Goal: Task Accomplishment & Management: Complete application form

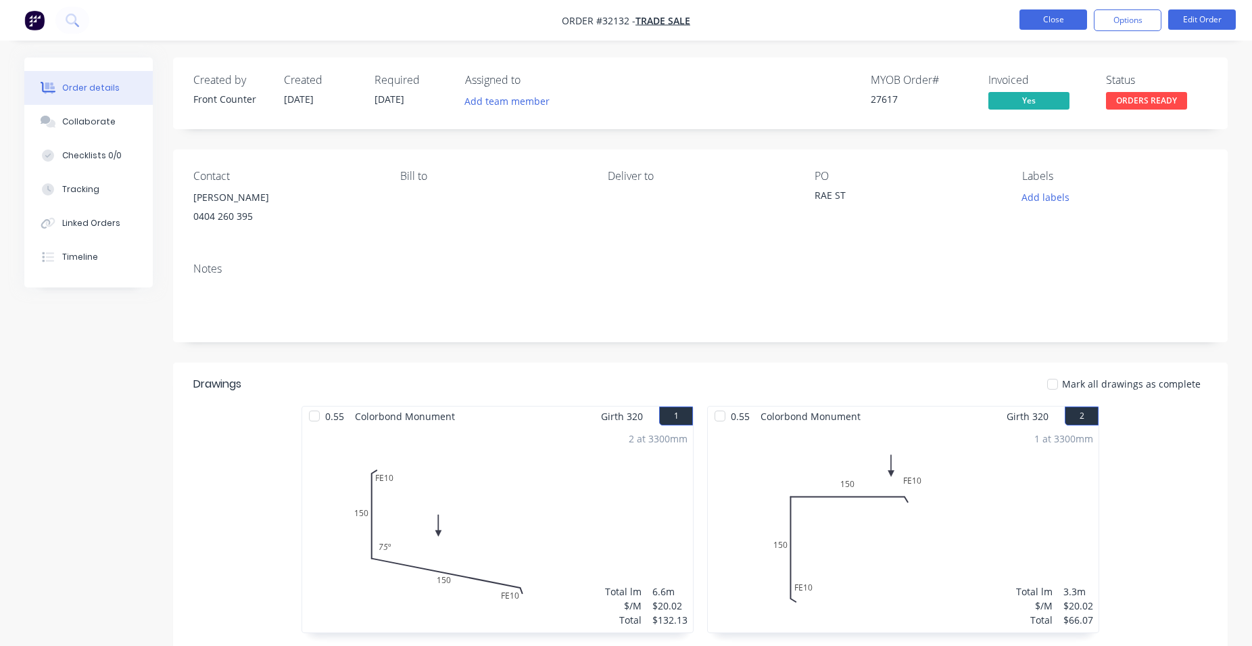
click at [1076, 18] on button "Close" at bounding box center [1054, 19] width 68 height 20
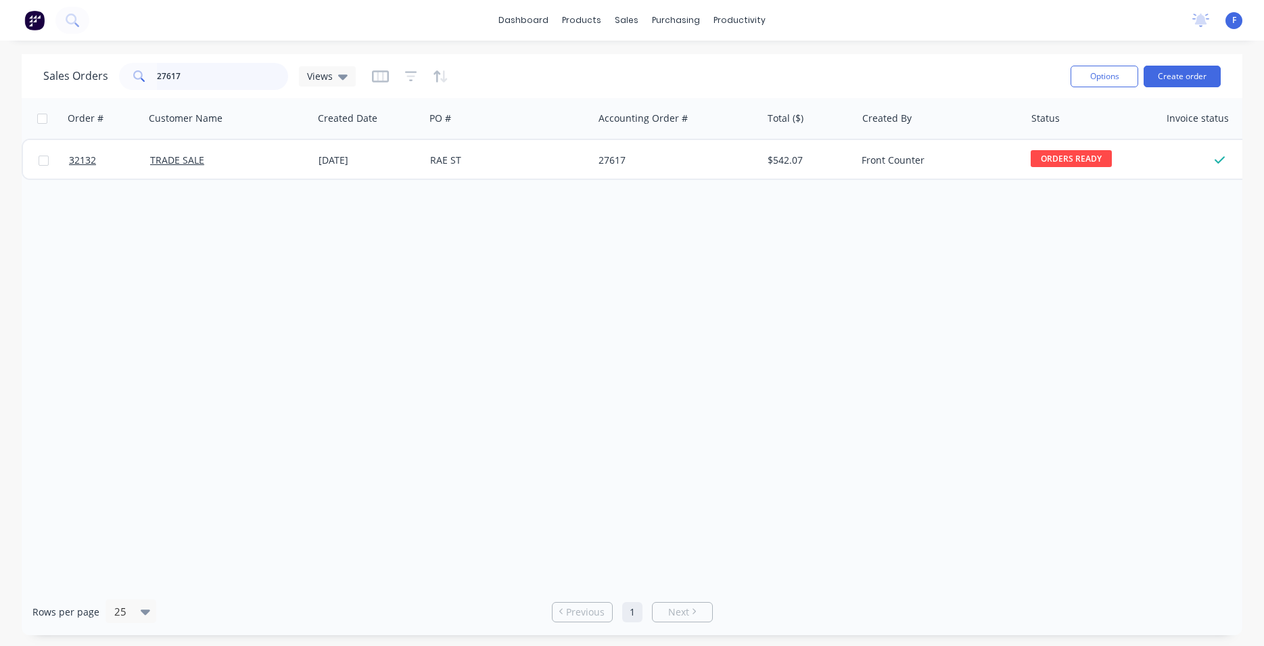
click at [229, 80] on input "27617" at bounding box center [223, 76] width 132 height 27
type input "2"
click at [30, 22] on img at bounding box center [34, 20] width 20 height 20
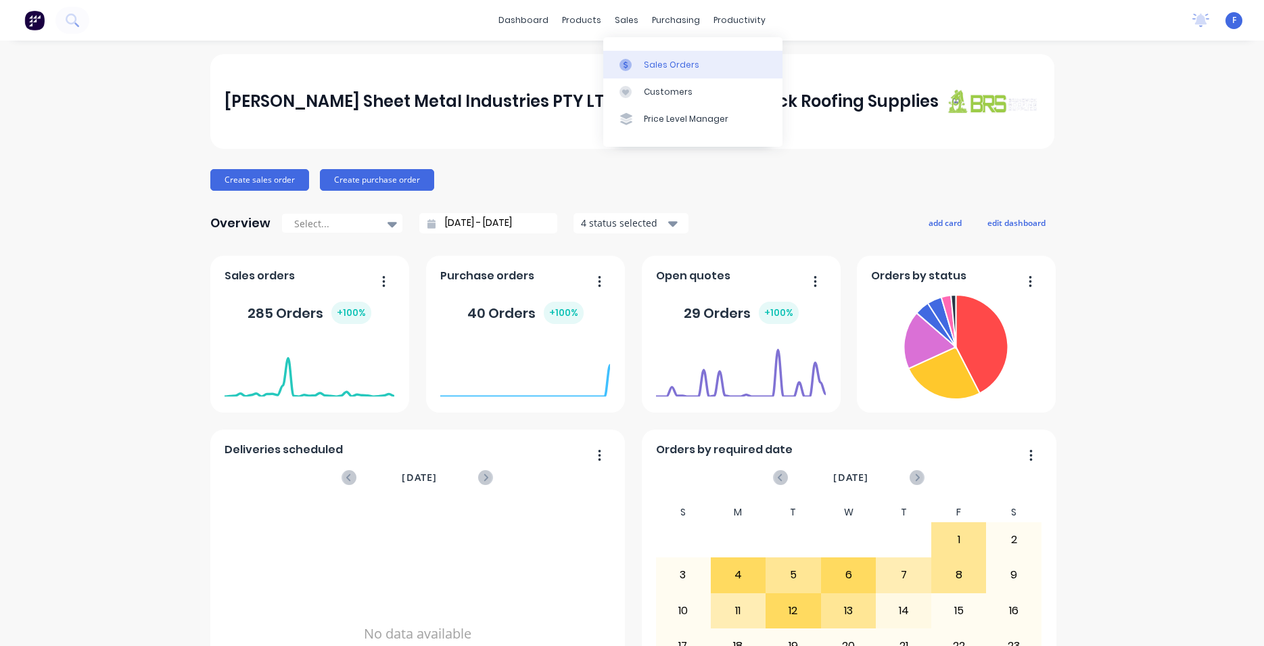
click at [658, 59] on div "Sales Orders" at bounding box center [671, 65] width 55 height 12
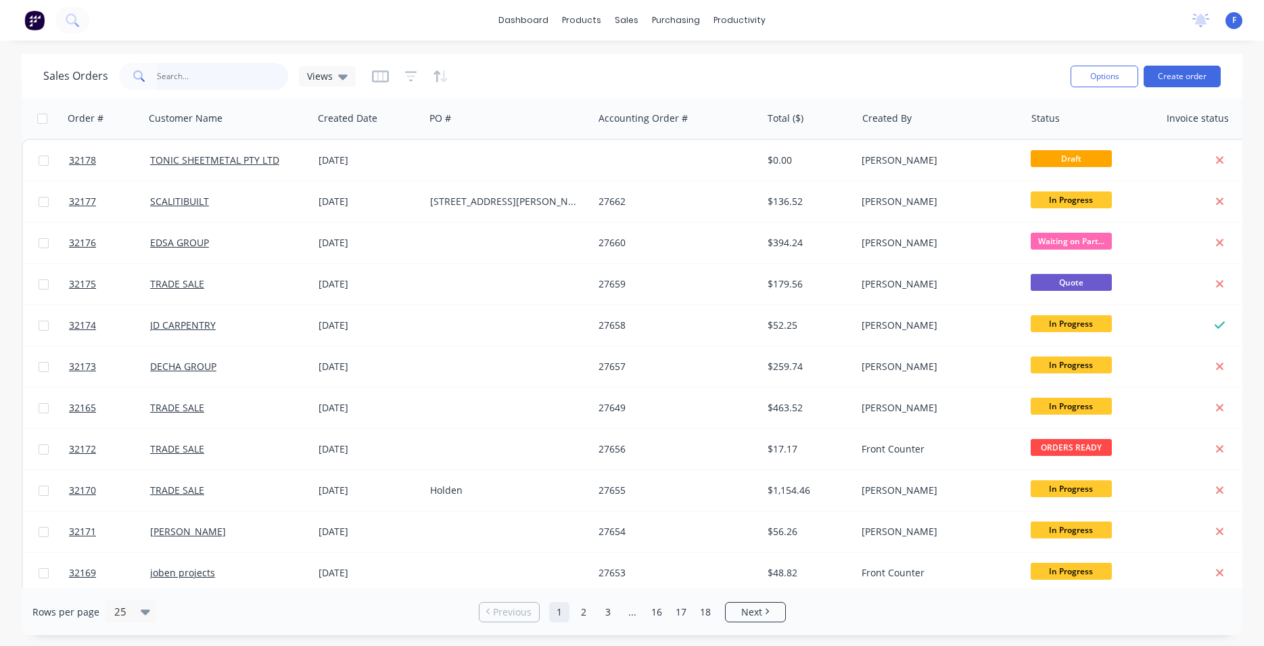
click at [196, 74] on input "text" at bounding box center [223, 76] width 132 height 27
type input "32133"
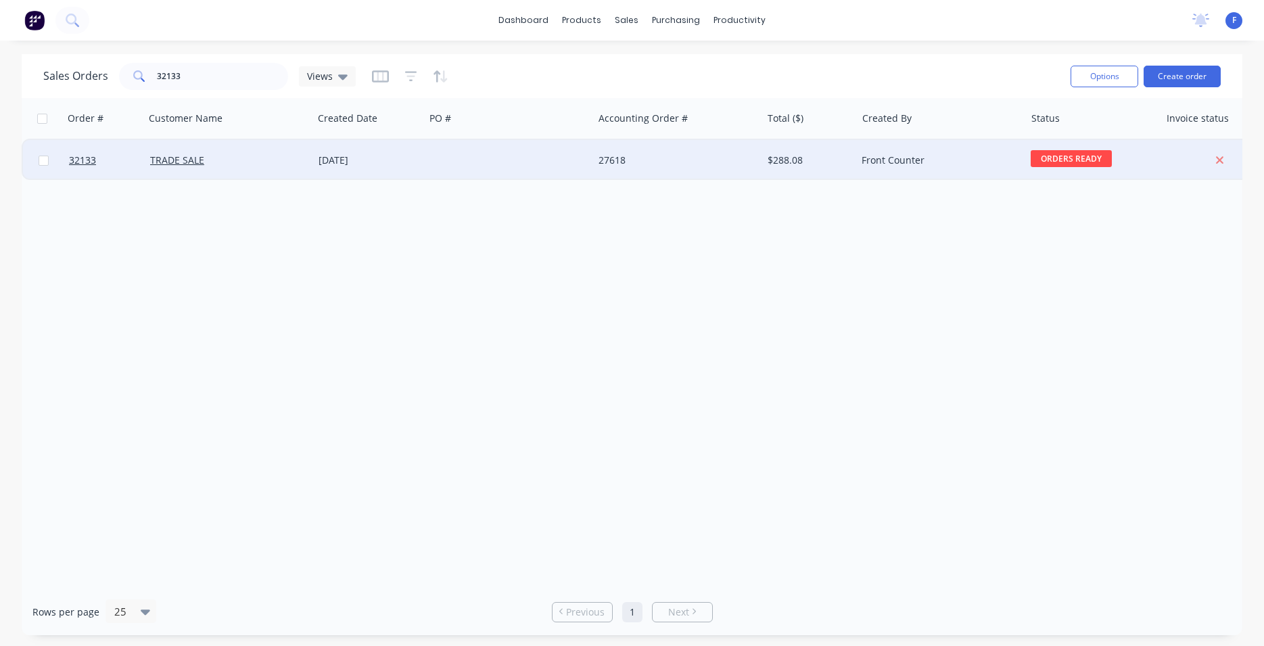
click at [431, 162] on div at bounding box center [509, 160] width 168 height 41
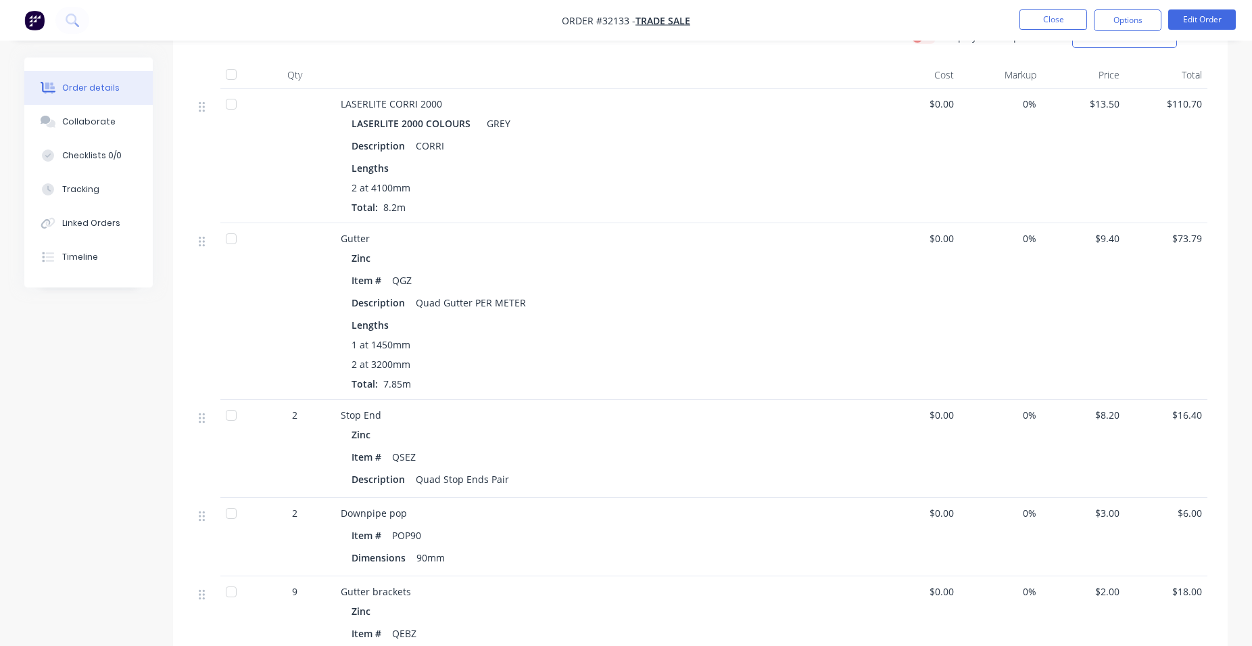
scroll to position [5, 0]
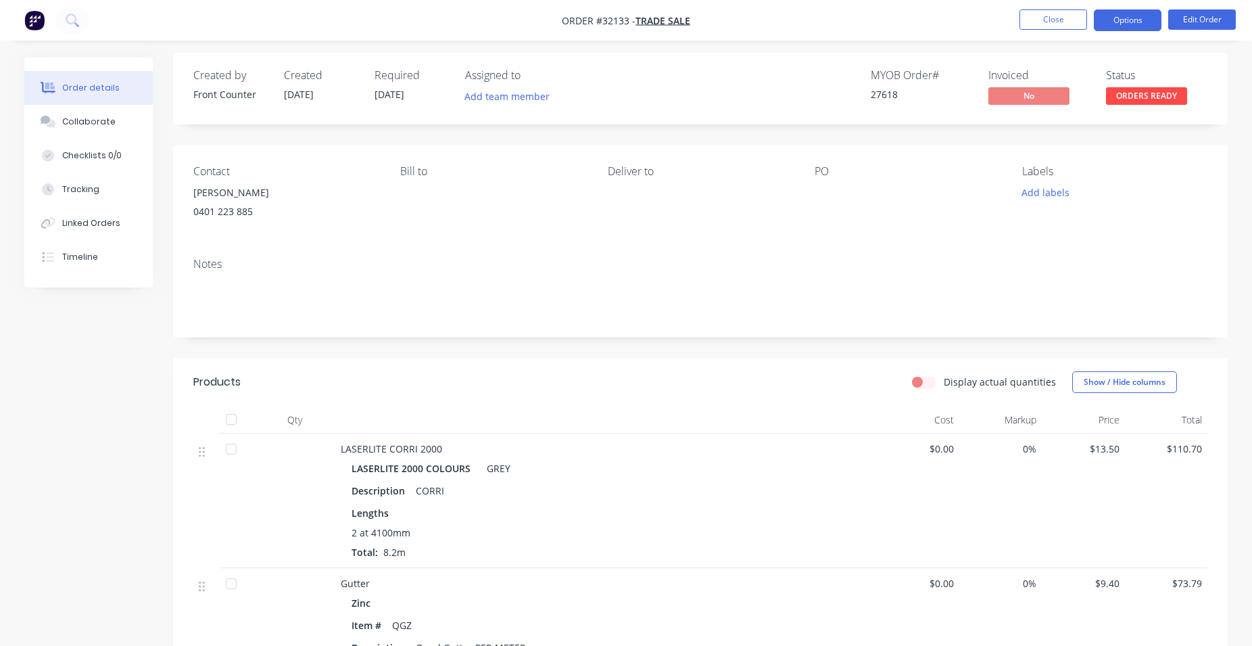
click at [1133, 20] on button "Options" at bounding box center [1128, 20] width 68 height 22
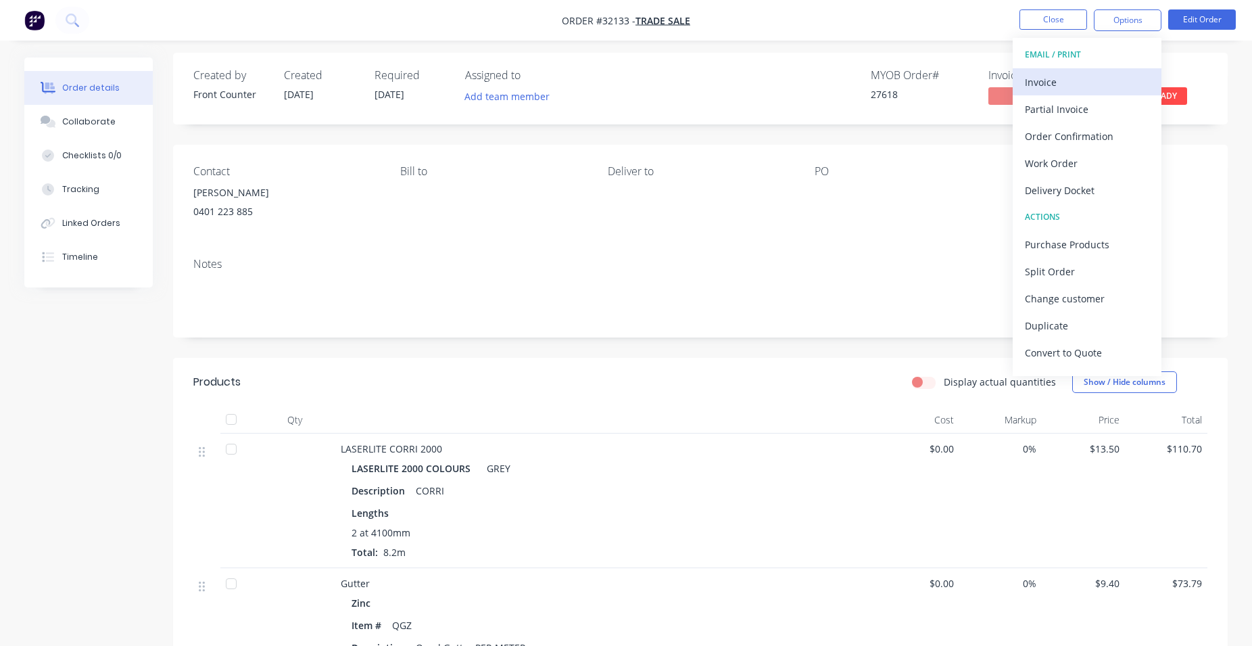
click at [1070, 79] on div "Invoice" at bounding box center [1087, 82] width 124 height 20
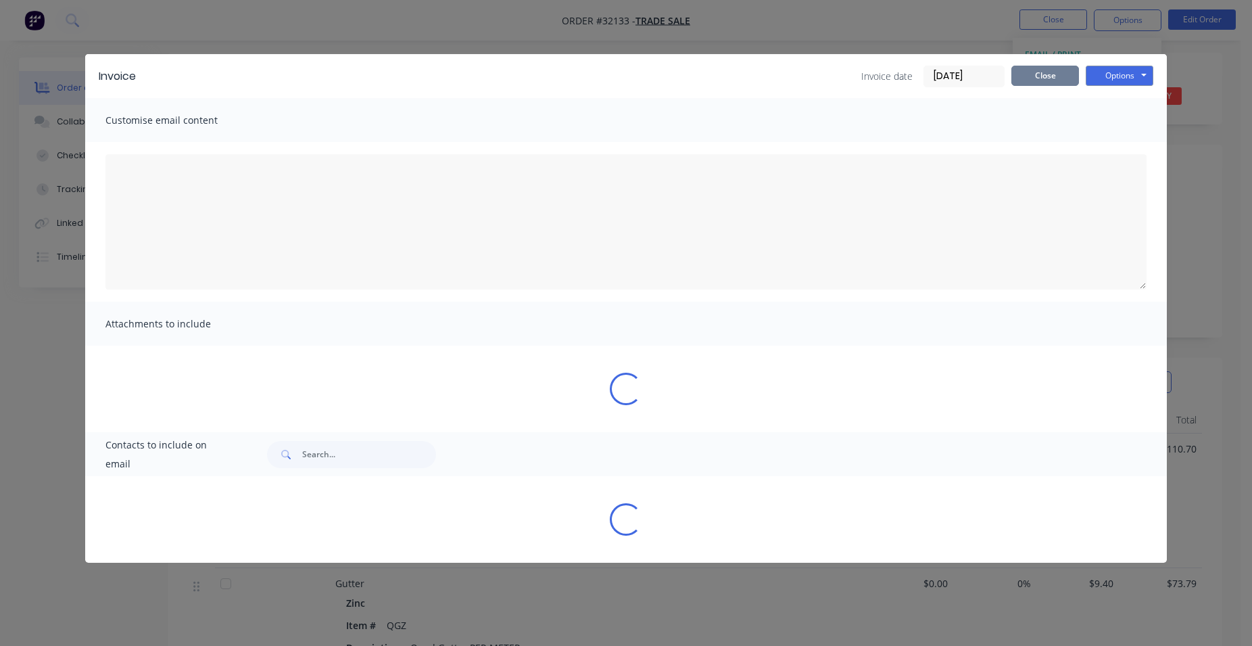
type textarea "A PDF copy of the order has been attached to this email. To view your order onl…"
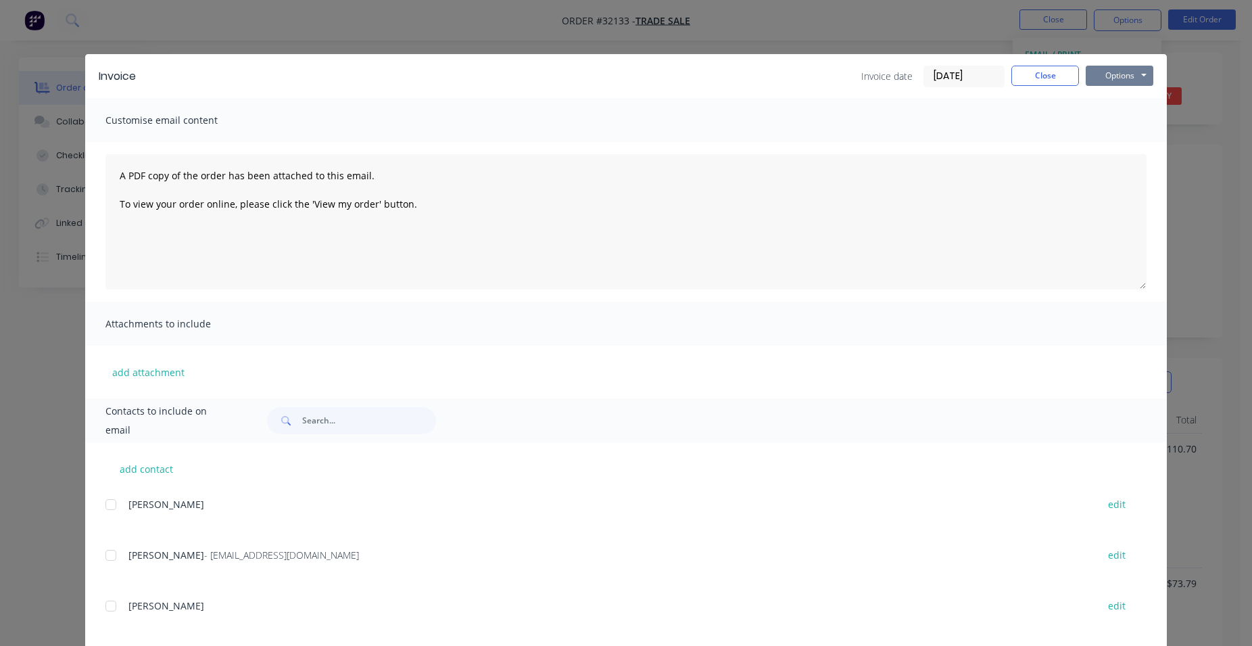
click at [1109, 79] on button "Options" at bounding box center [1120, 76] width 68 height 20
click at [1117, 122] on button "Print" at bounding box center [1129, 122] width 87 height 22
click at [1068, 78] on button "Close" at bounding box center [1045, 76] width 68 height 20
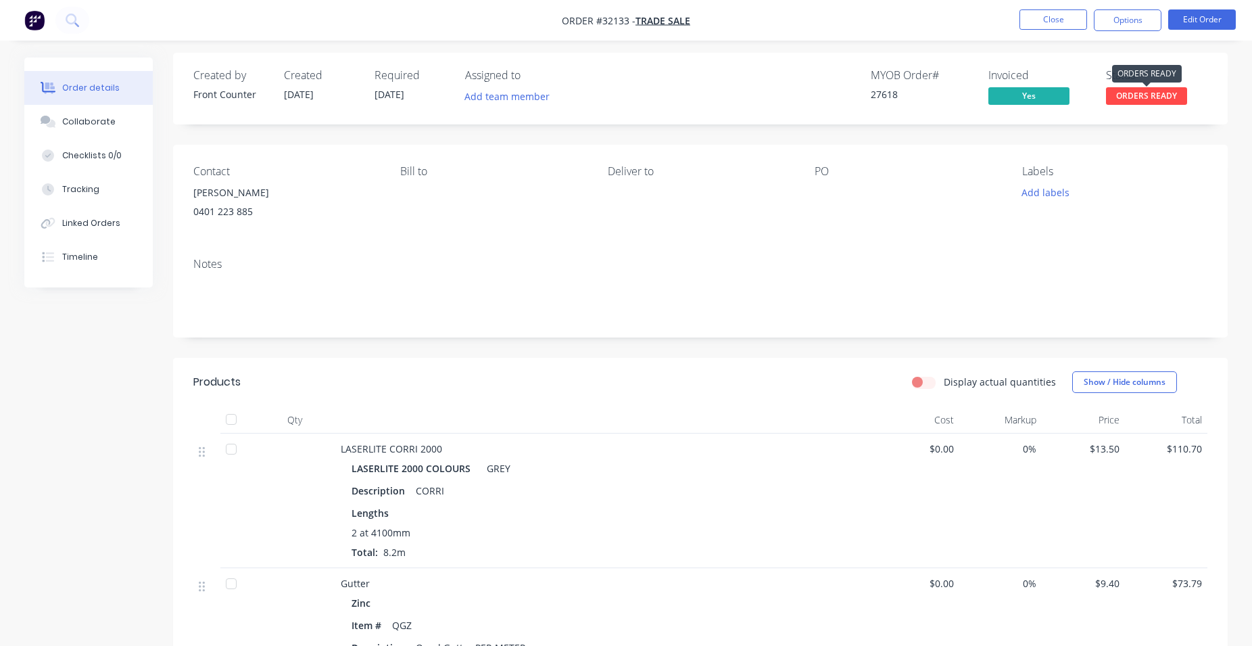
click at [1131, 99] on span "ORDERS READY" at bounding box center [1146, 95] width 81 height 17
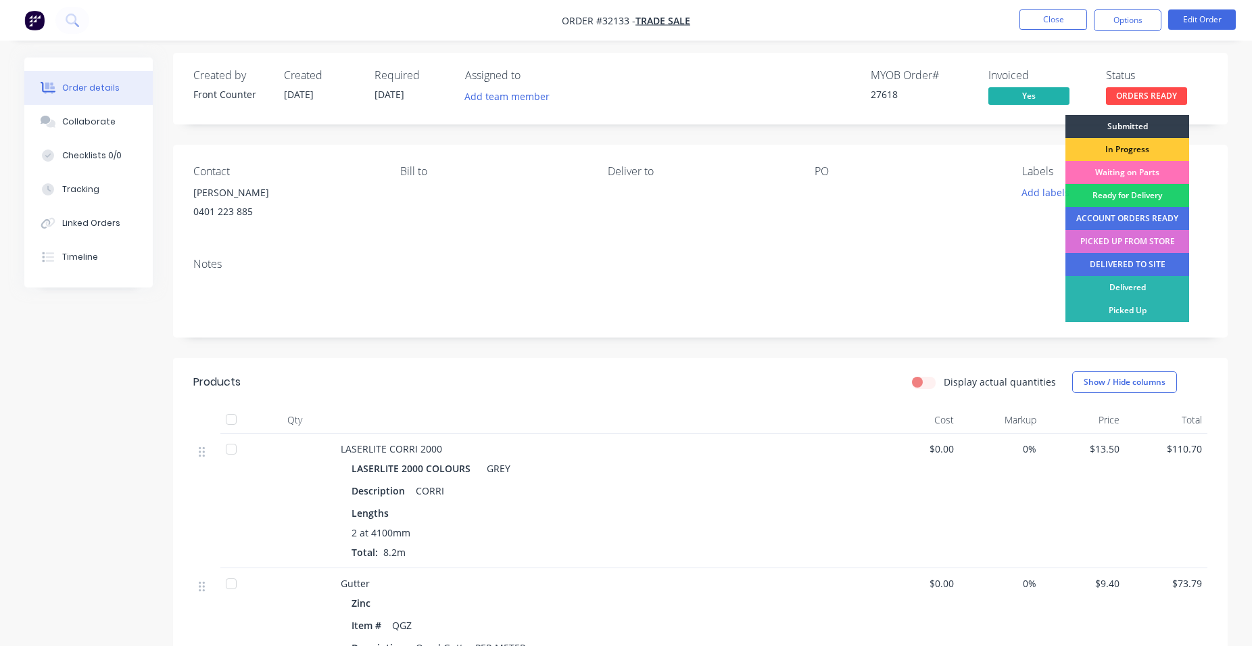
click at [1121, 242] on div "PICKED UP FROM STORE" at bounding box center [1127, 241] width 124 height 23
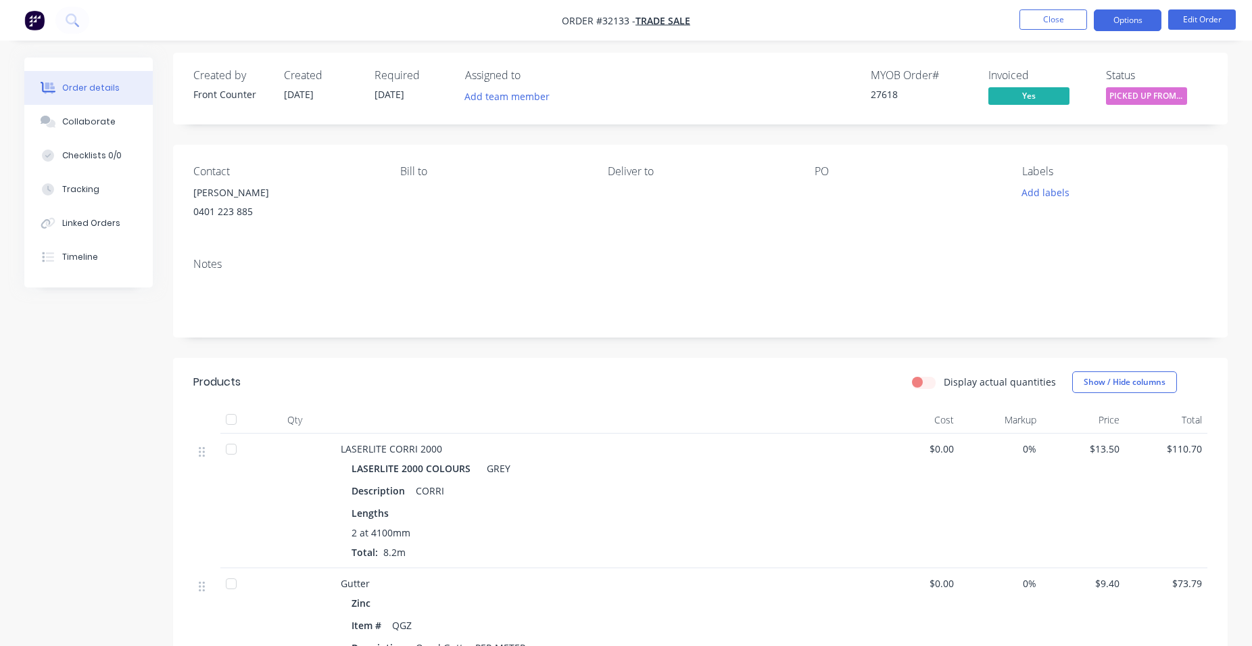
click at [1131, 24] on button "Options" at bounding box center [1128, 20] width 68 height 22
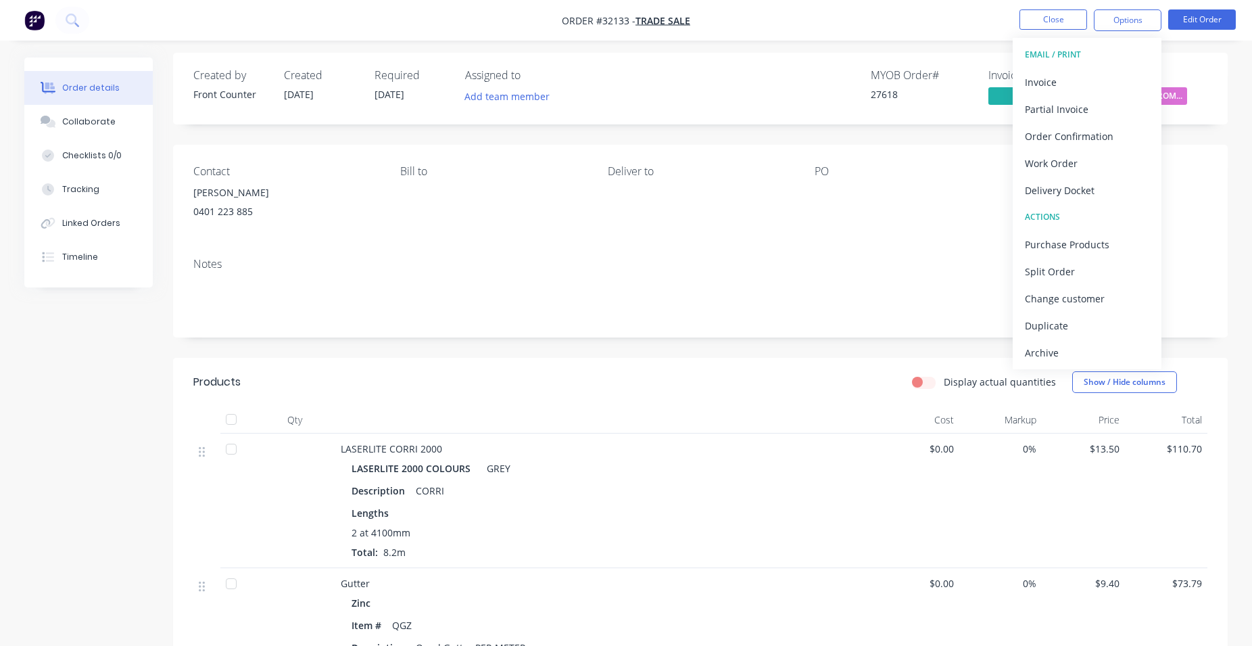
click at [864, 101] on div "MYOB Order # 27618 Invoiced Yes Status PICKED UP FROM ..." at bounding box center [903, 88] width 607 height 39
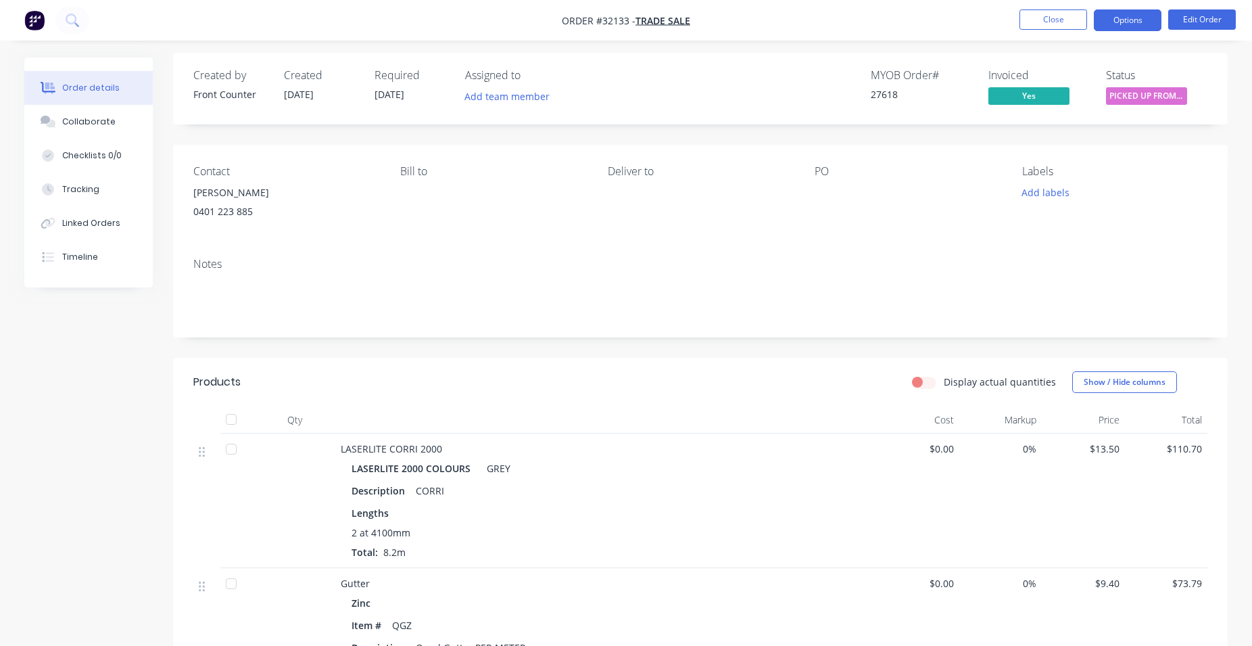
drag, startPoint x: 1151, startPoint y: 20, endPoint x: 1143, endPoint y: 28, distance: 11.0
click at [1150, 20] on button "Options" at bounding box center [1128, 20] width 68 height 22
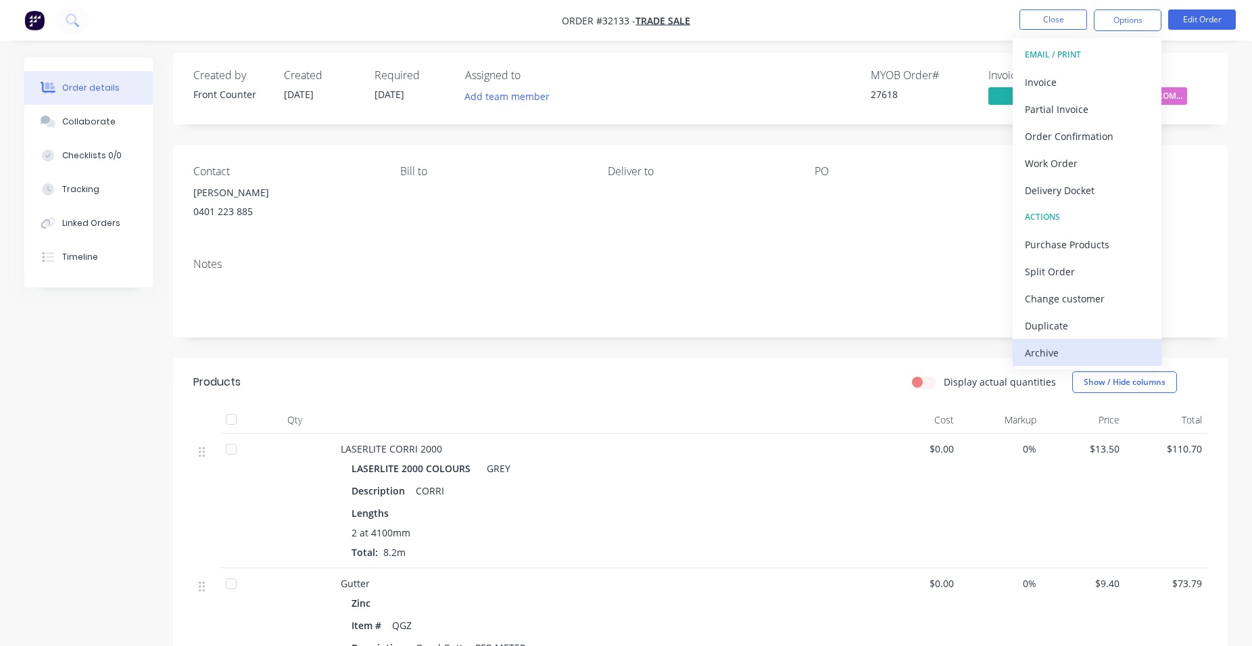
click at [1077, 355] on div "Archive" at bounding box center [1087, 353] width 124 height 20
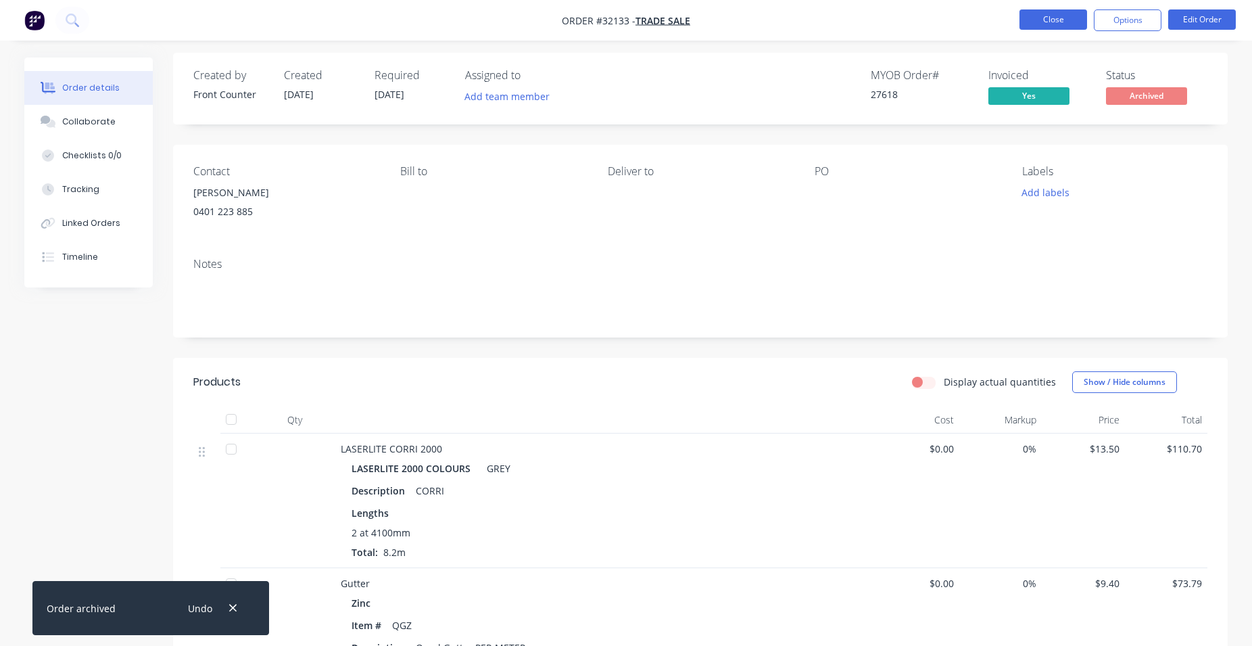
click at [1050, 21] on button "Close" at bounding box center [1054, 19] width 68 height 20
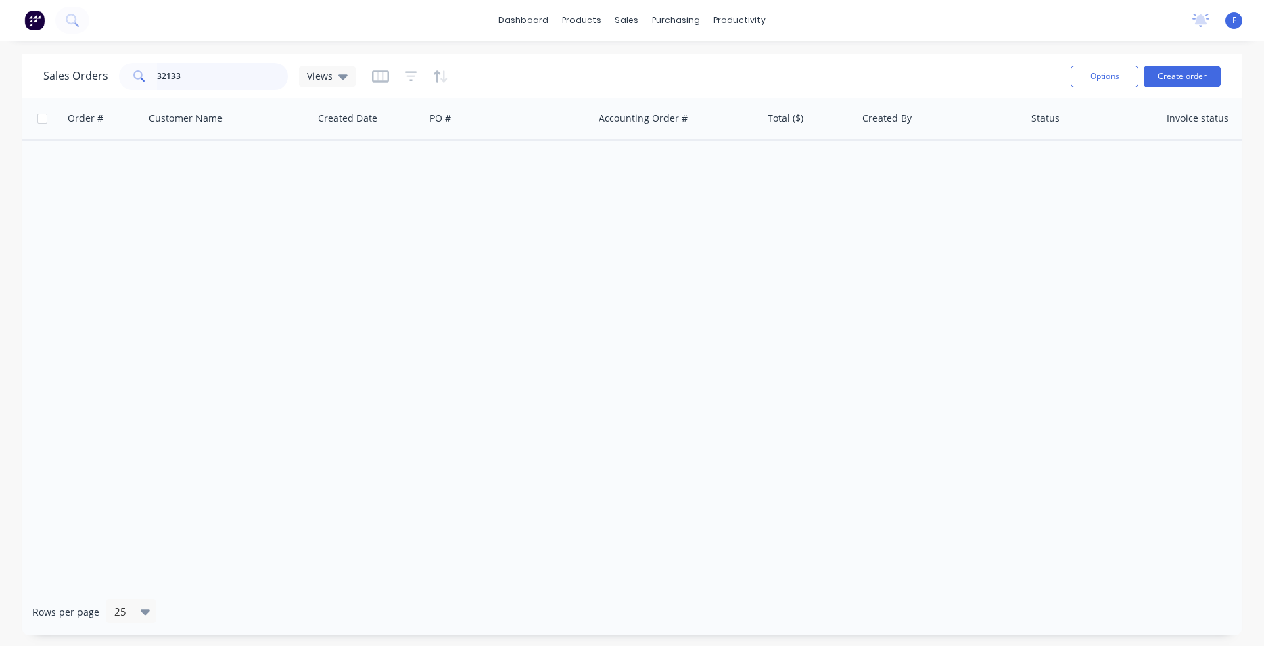
click at [201, 73] on input "32133" at bounding box center [223, 76] width 132 height 27
type input "3"
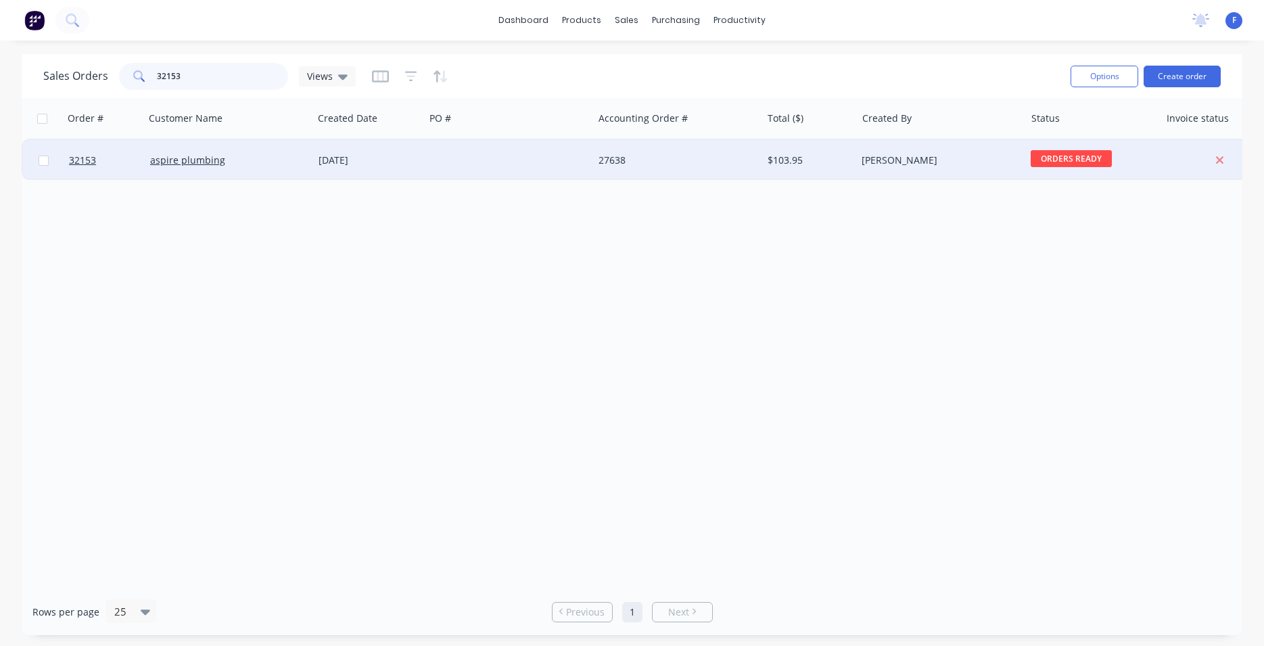
type input "32153"
click at [295, 158] on div "aspire plumbing" at bounding box center [225, 160] width 150 height 14
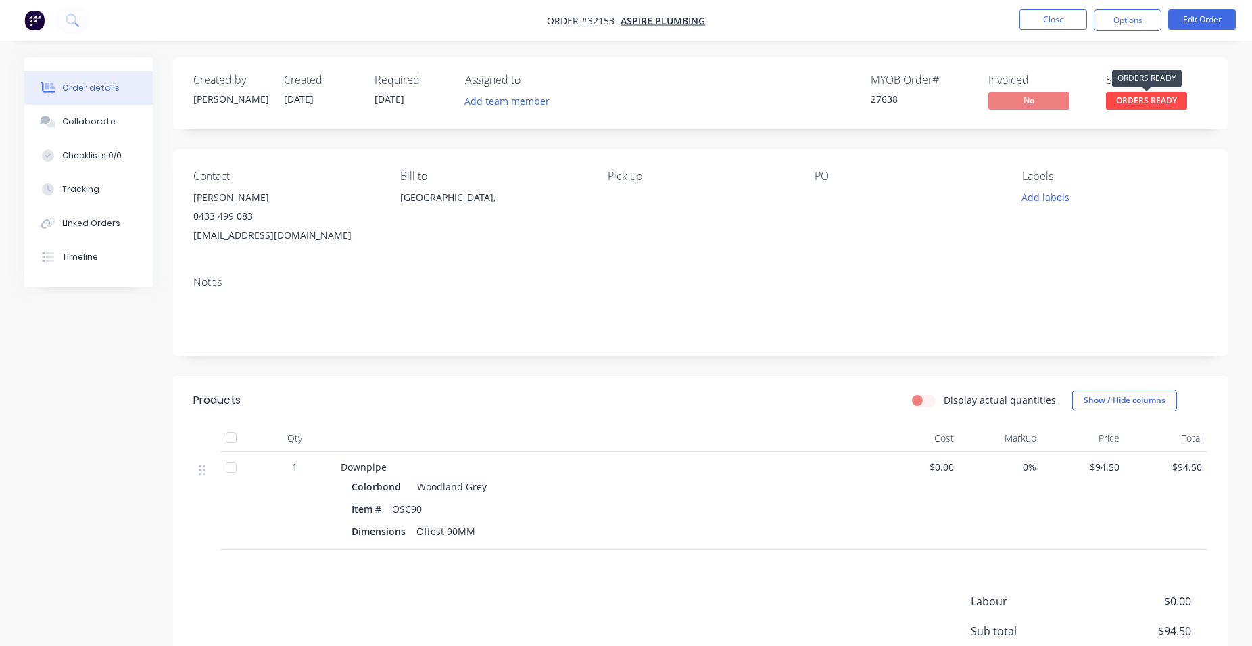
click at [1135, 101] on span "ORDERS READY" at bounding box center [1146, 100] width 81 height 17
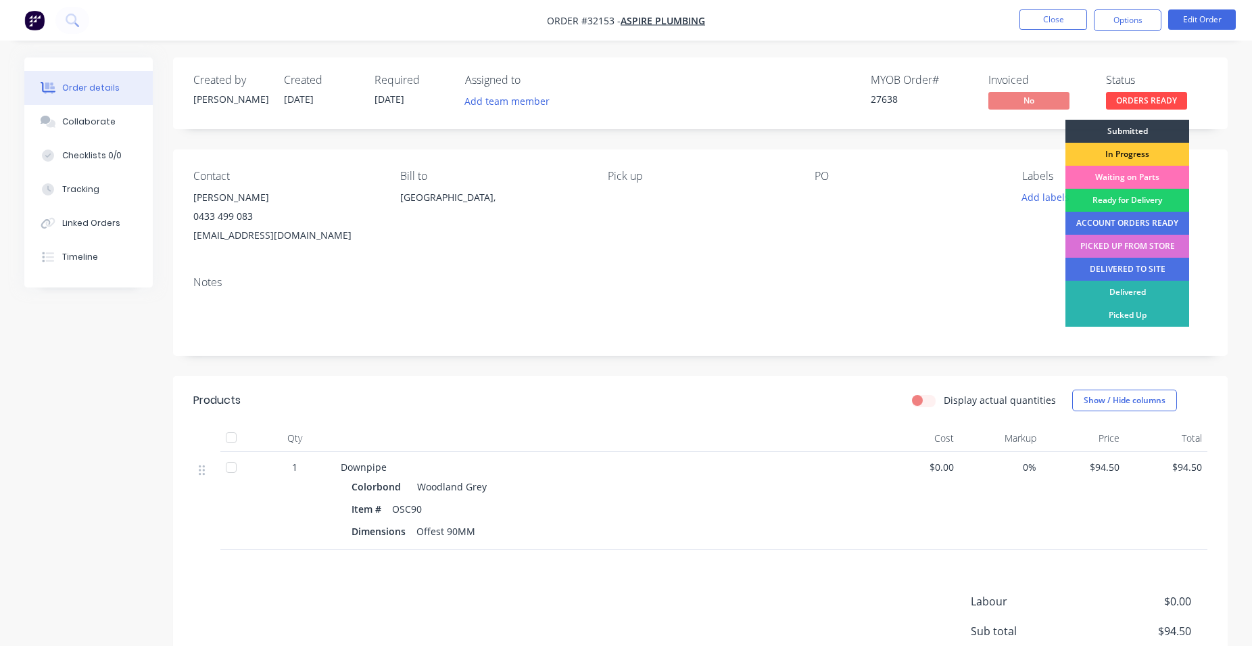
click at [1141, 248] on div "PICKED UP FROM STORE" at bounding box center [1127, 246] width 124 height 23
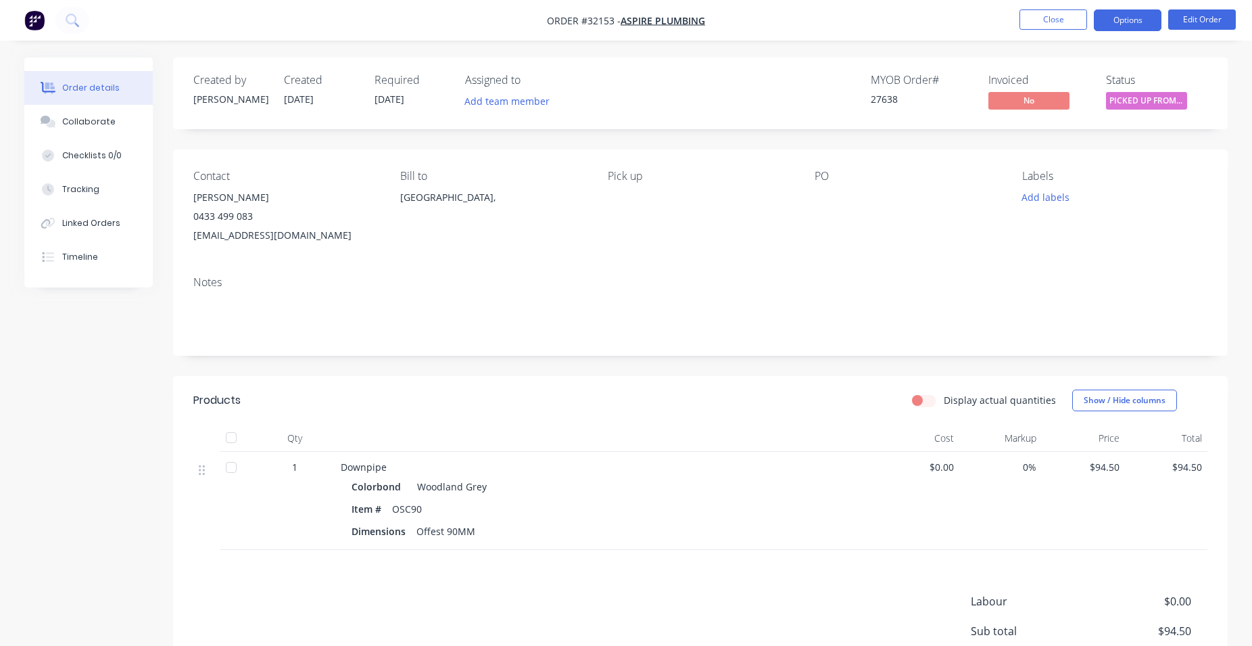
click at [1118, 21] on button "Options" at bounding box center [1128, 20] width 68 height 22
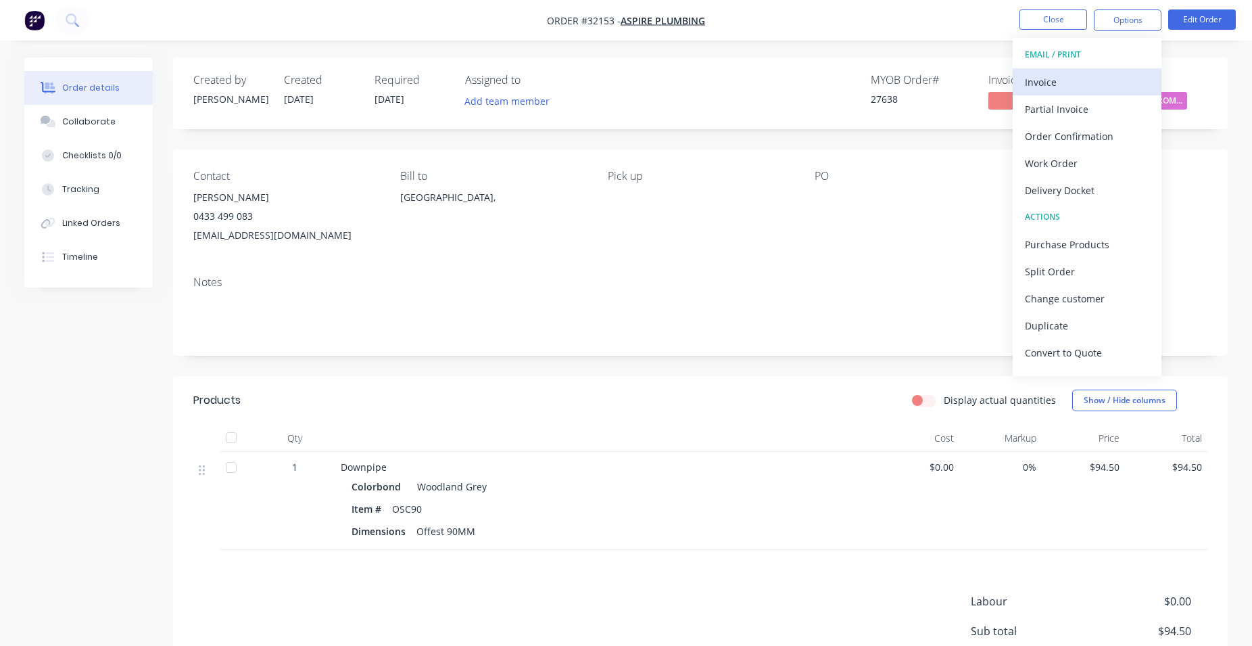
click at [1043, 78] on div "Invoice" at bounding box center [1087, 82] width 124 height 20
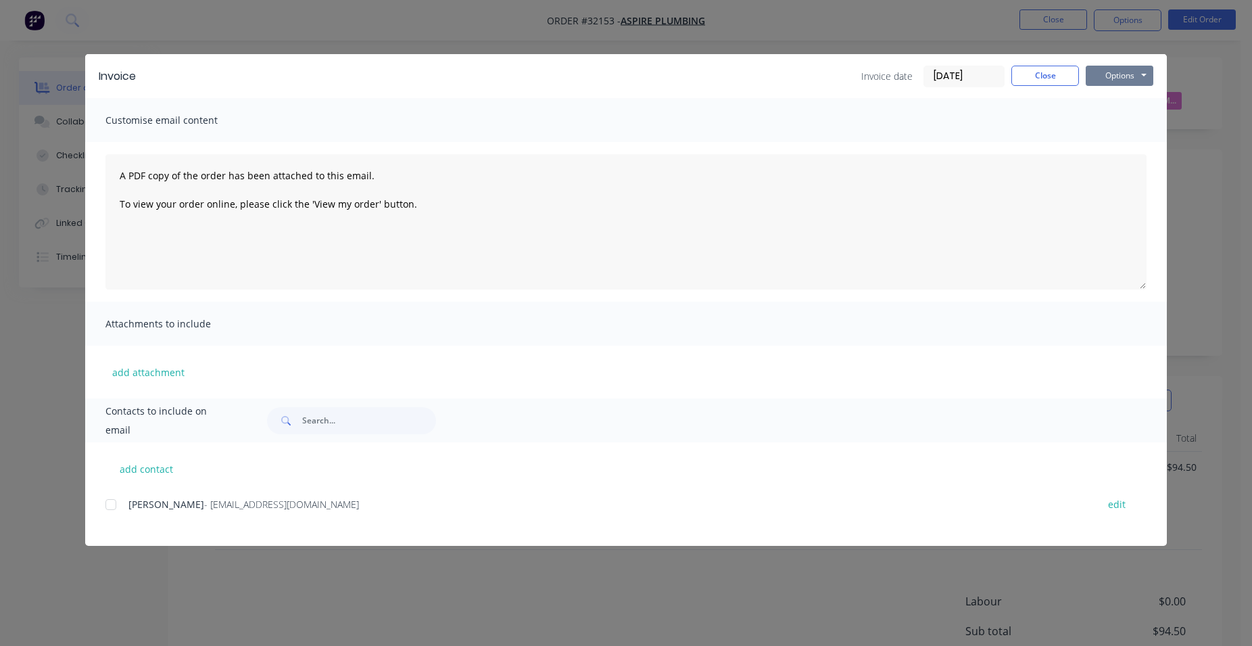
click at [1113, 73] on button "Options" at bounding box center [1120, 76] width 68 height 20
click at [1123, 117] on button "Print" at bounding box center [1129, 122] width 87 height 22
click at [1053, 83] on button "Close" at bounding box center [1045, 76] width 68 height 20
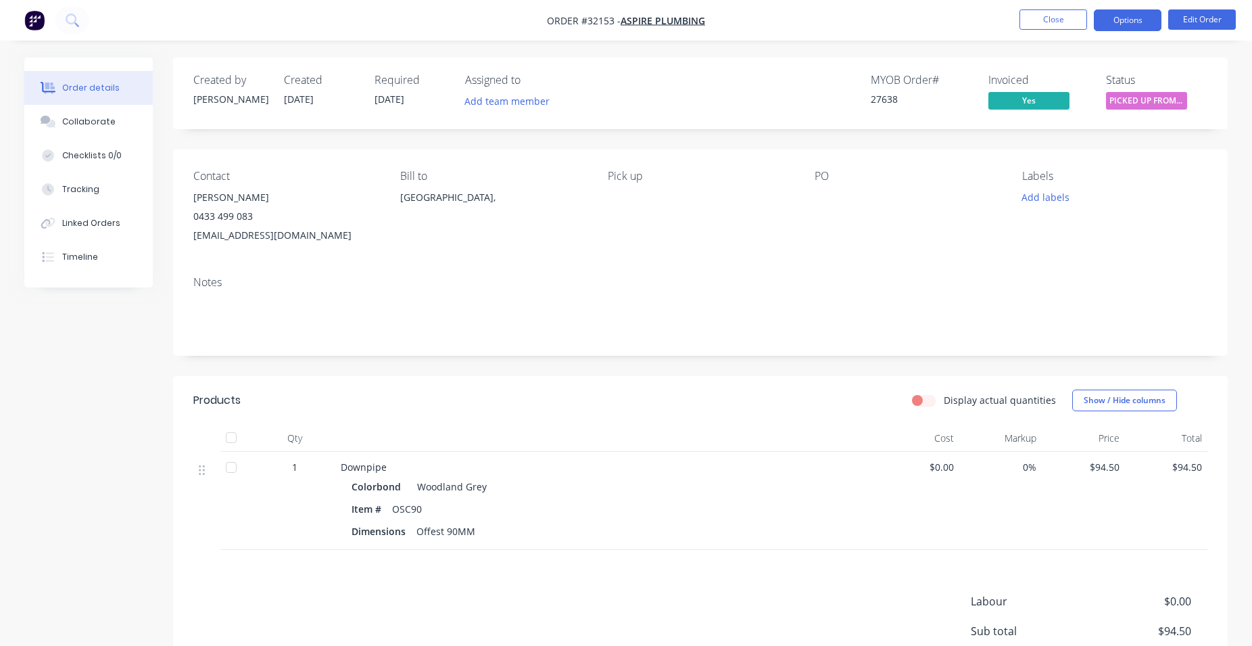
click at [1135, 23] on button "Options" at bounding box center [1128, 20] width 68 height 22
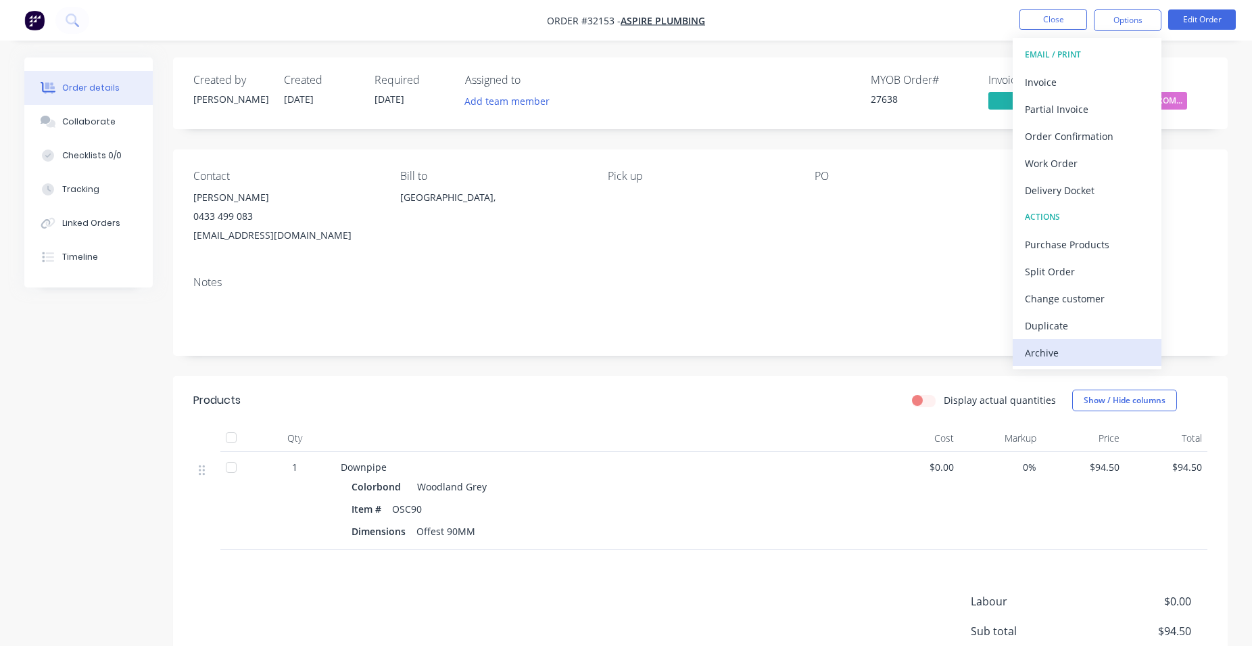
click at [1095, 350] on div "Archive" at bounding box center [1087, 353] width 124 height 20
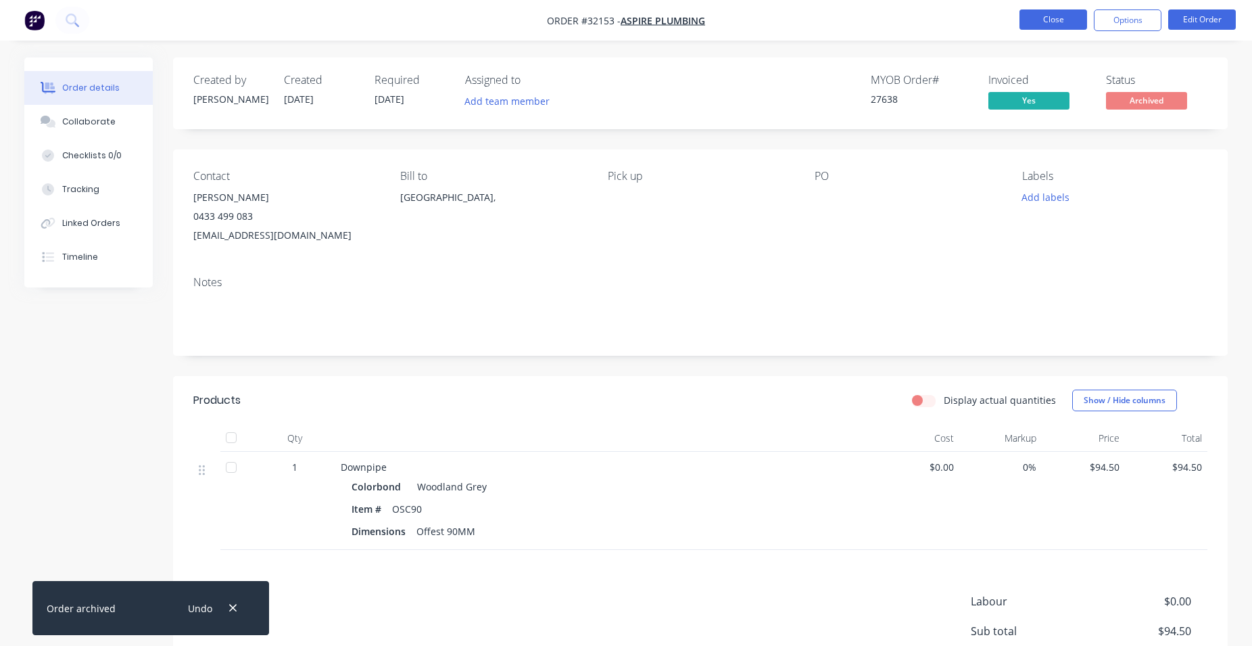
click at [1070, 21] on button "Close" at bounding box center [1054, 19] width 68 height 20
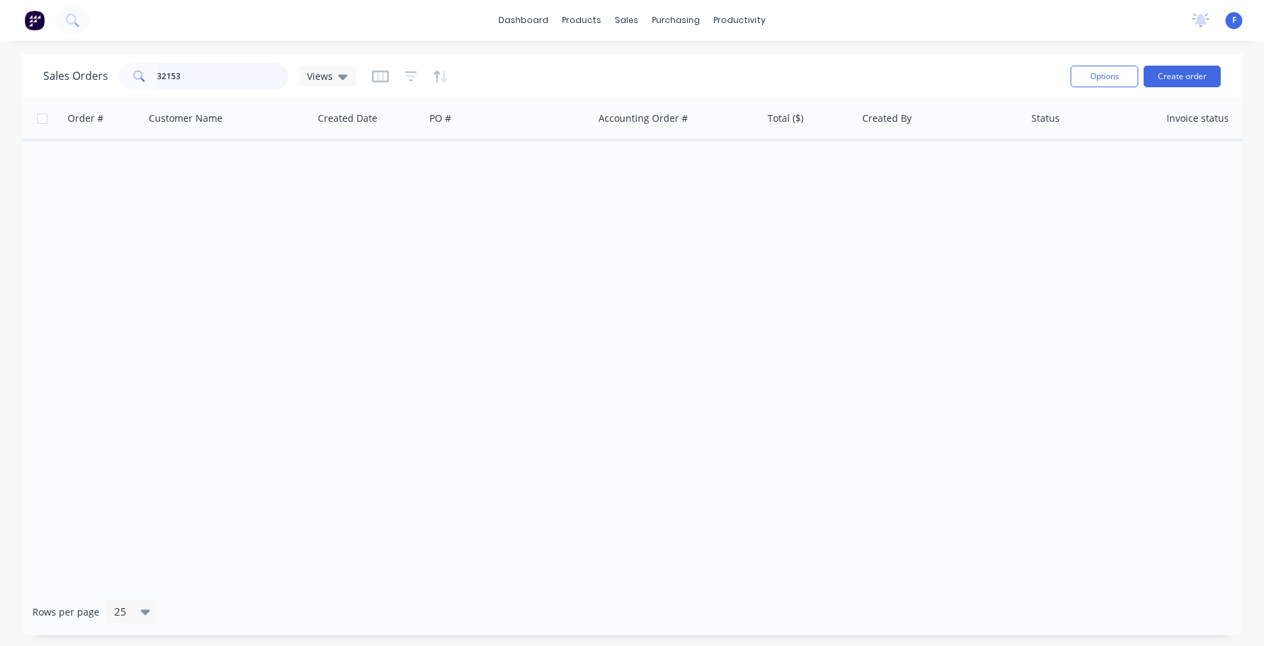
click at [229, 76] on input "32153" at bounding box center [223, 76] width 132 height 27
type input "3"
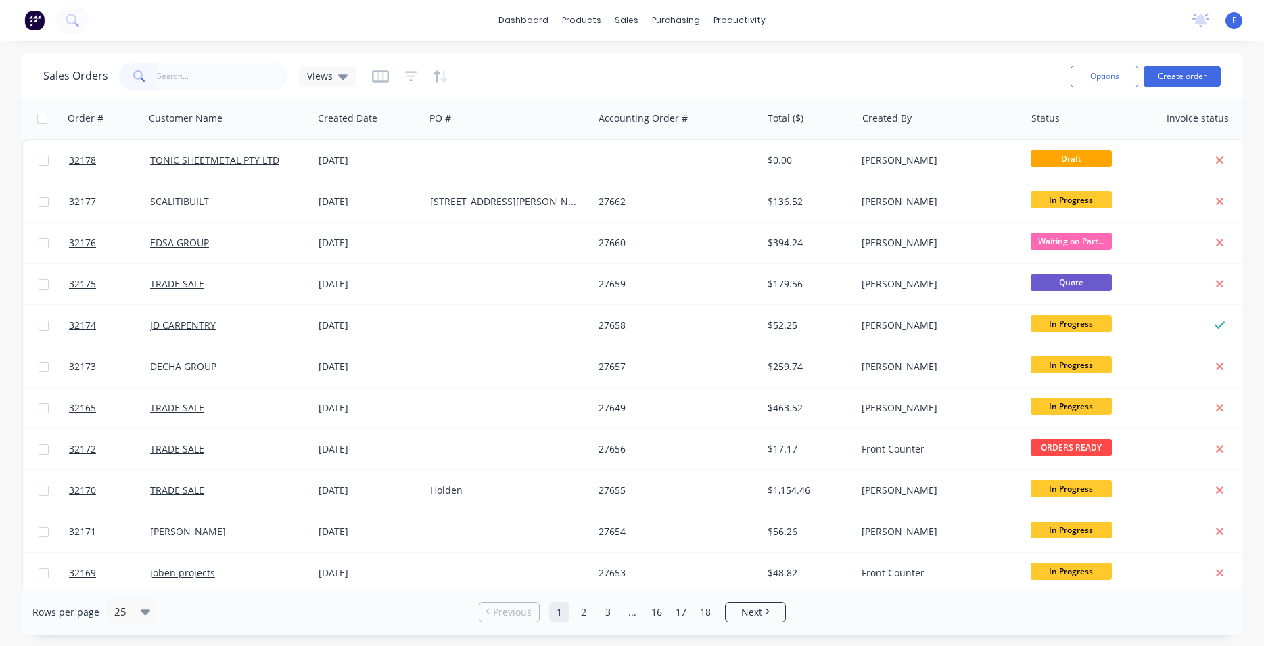
click at [37, 22] on img at bounding box center [34, 20] width 20 height 20
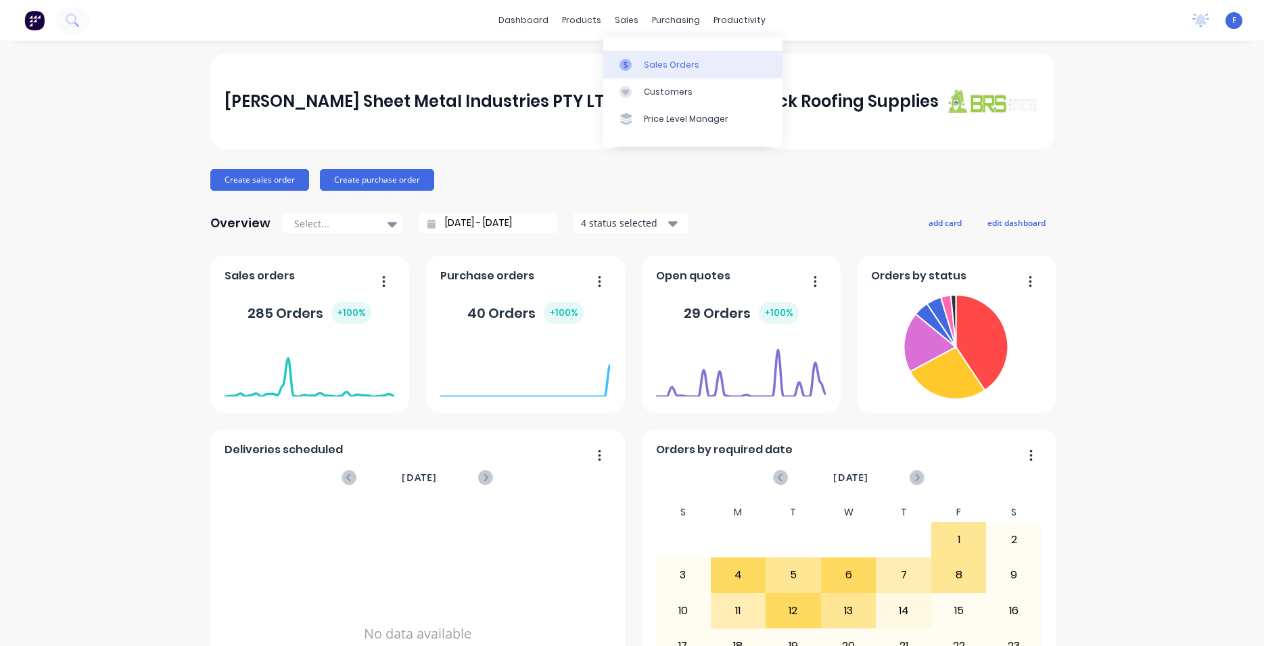
click at [651, 64] on div "Sales Orders" at bounding box center [671, 65] width 55 height 12
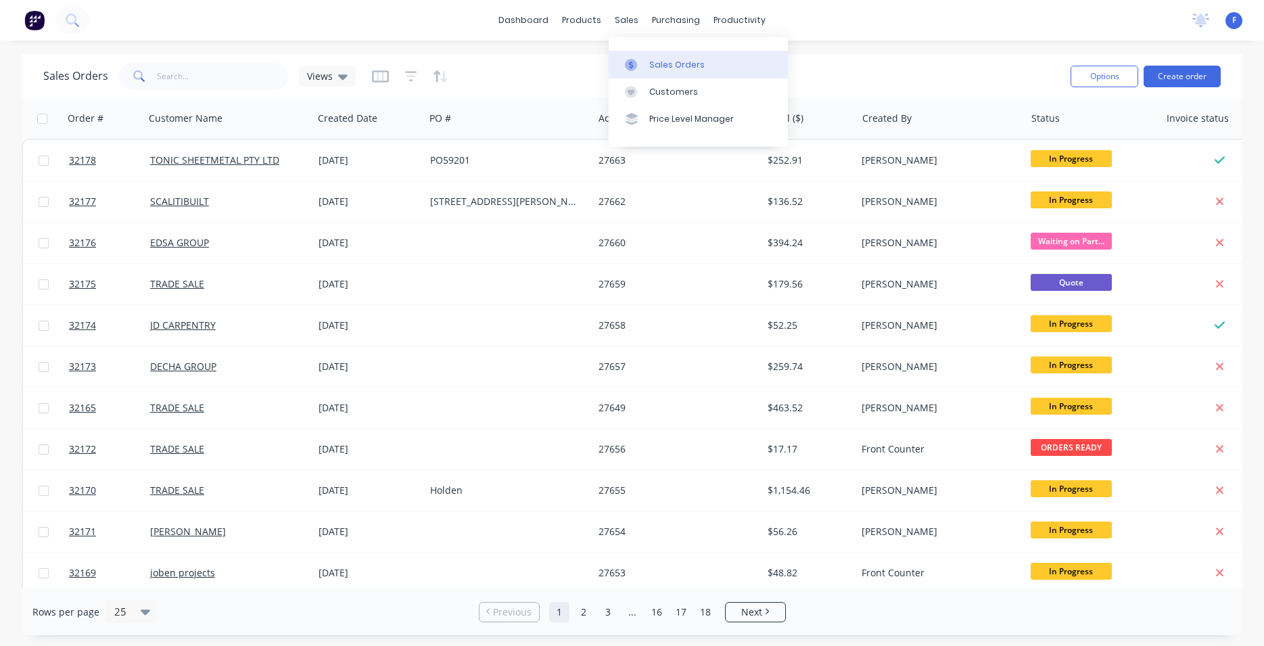
click at [658, 62] on div "Sales Orders" at bounding box center [676, 65] width 55 height 12
click at [666, 64] on div "Sales Orders" at bounding box center [676, 65] width 55 height 12
click at [208, 64] on input "text" at bounding box center [223, 76] width 132 height 27
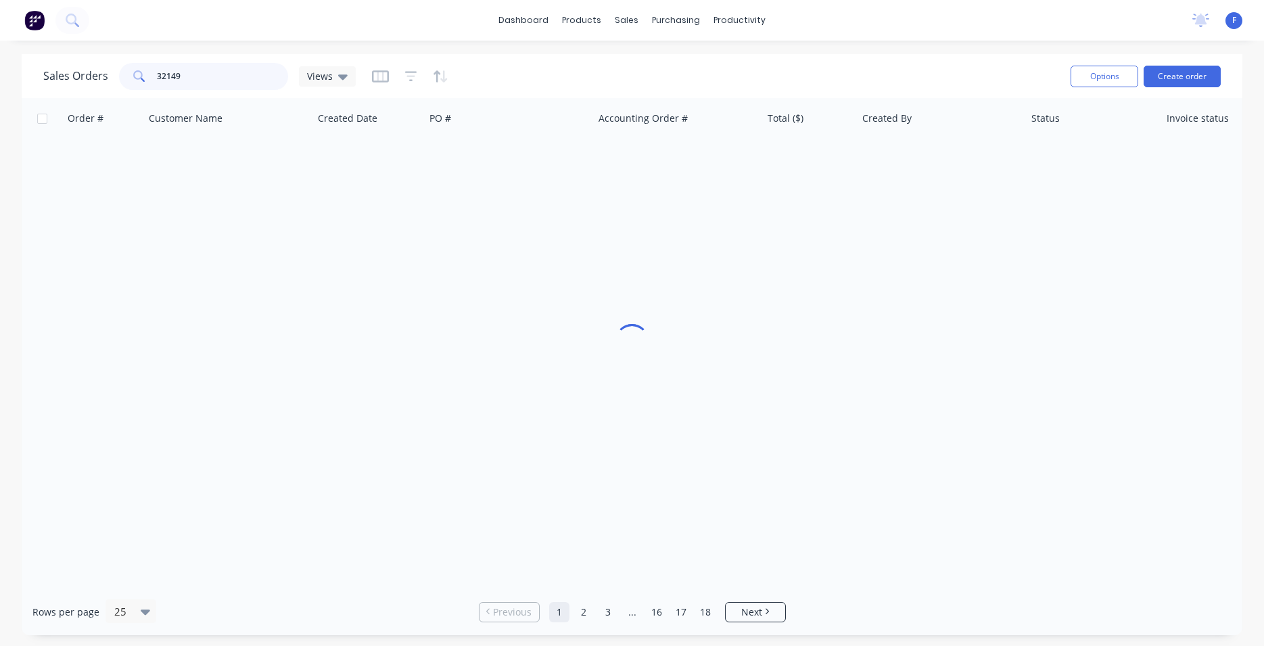
type input "32149"
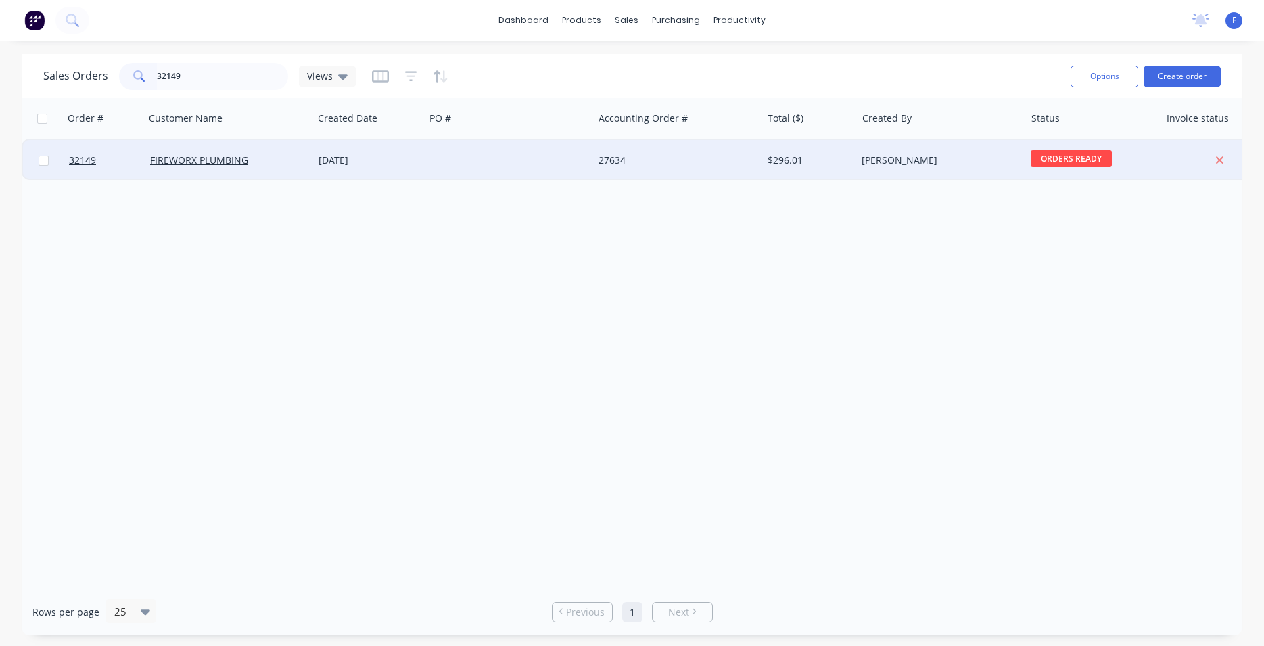
click at [512, 157] on div at bounding box center [509, 160] width 168 height 41
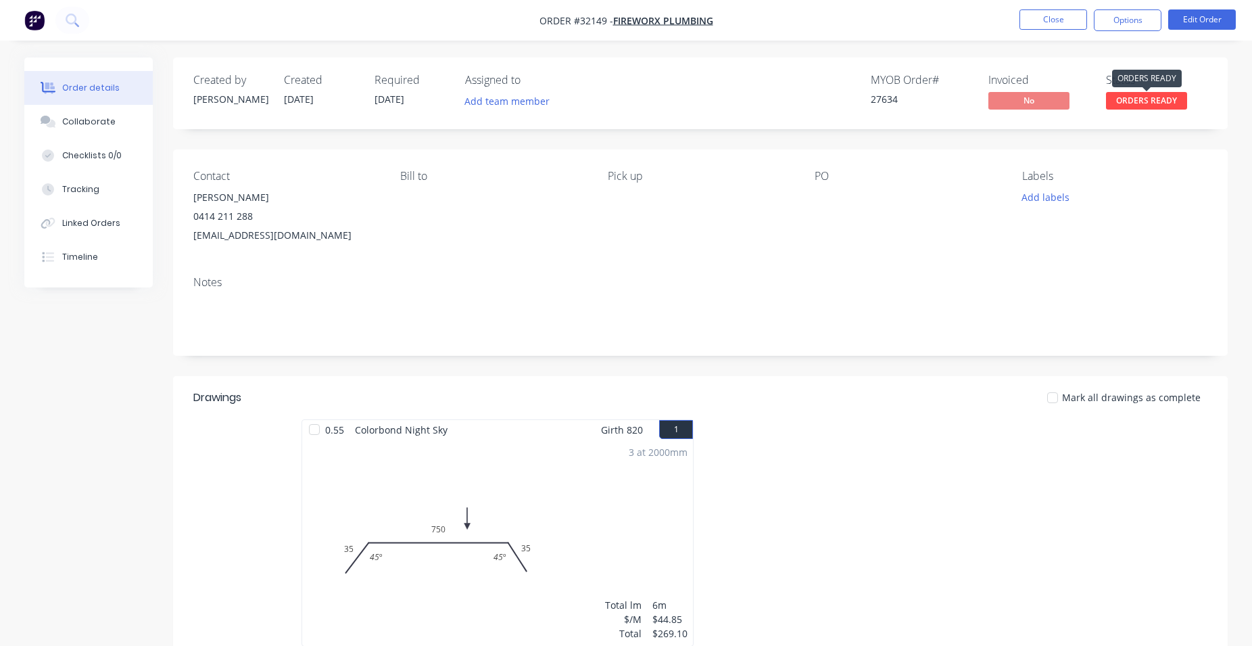
click at [1138, 102] on span "ORDERS READY" at bounding box center [1146, 100] width 81 height 17
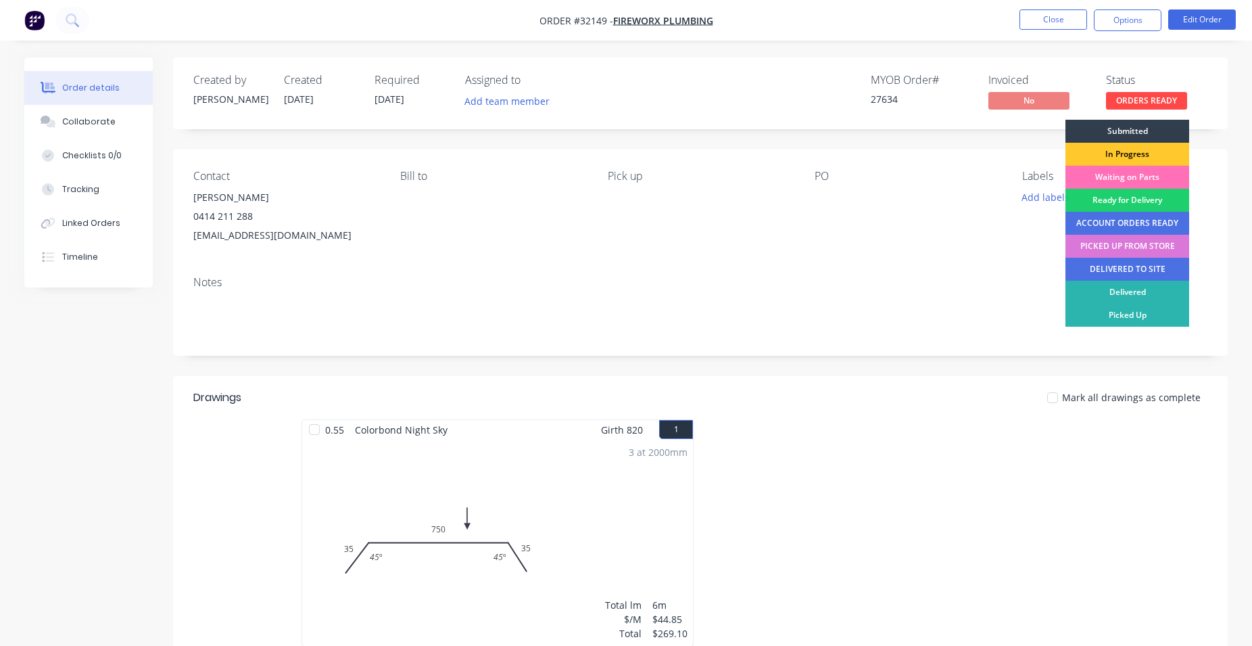
click at [1134, 155] on div "In Progress" at bounding box center [1127, 154] width 124 height 23
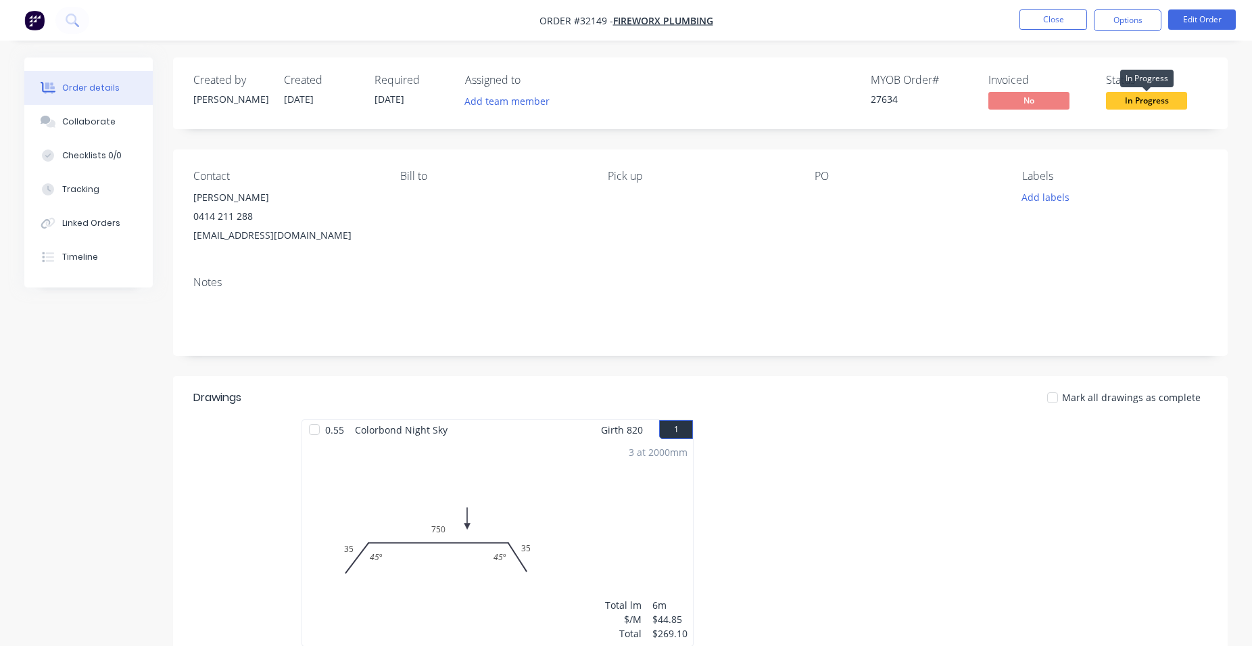
click at [1148, 103] on span "In Progress" at bounding box center [1146, 100] width 81 height 17
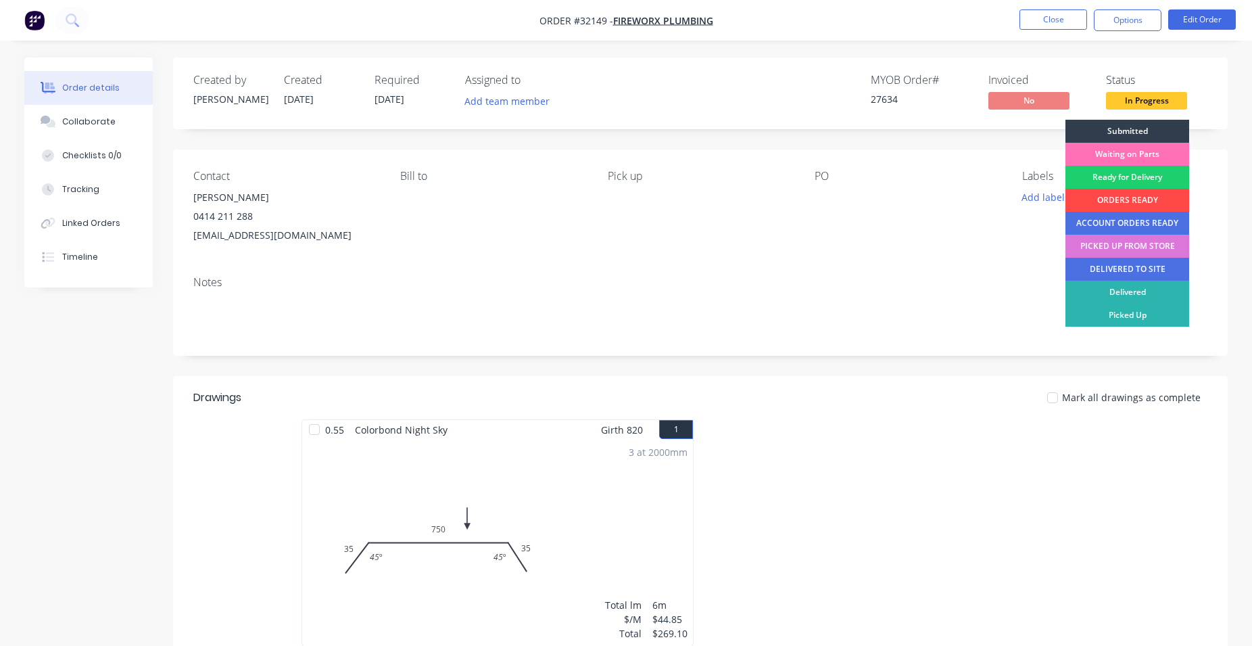
click at [1138, 193] on div "ORDERS READY" at bounding box center [1127, 200] width 124 height 23
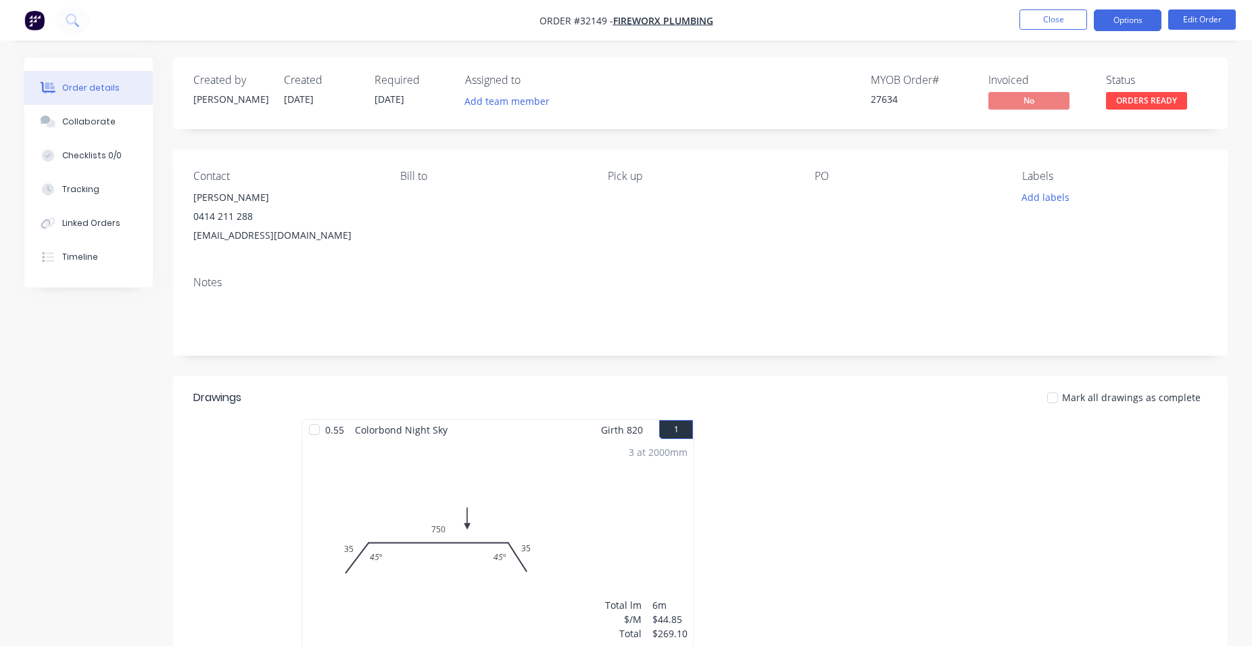
click at [1115, 17] on button "Options" at bounding box center [1128, 20] width 68 height 22
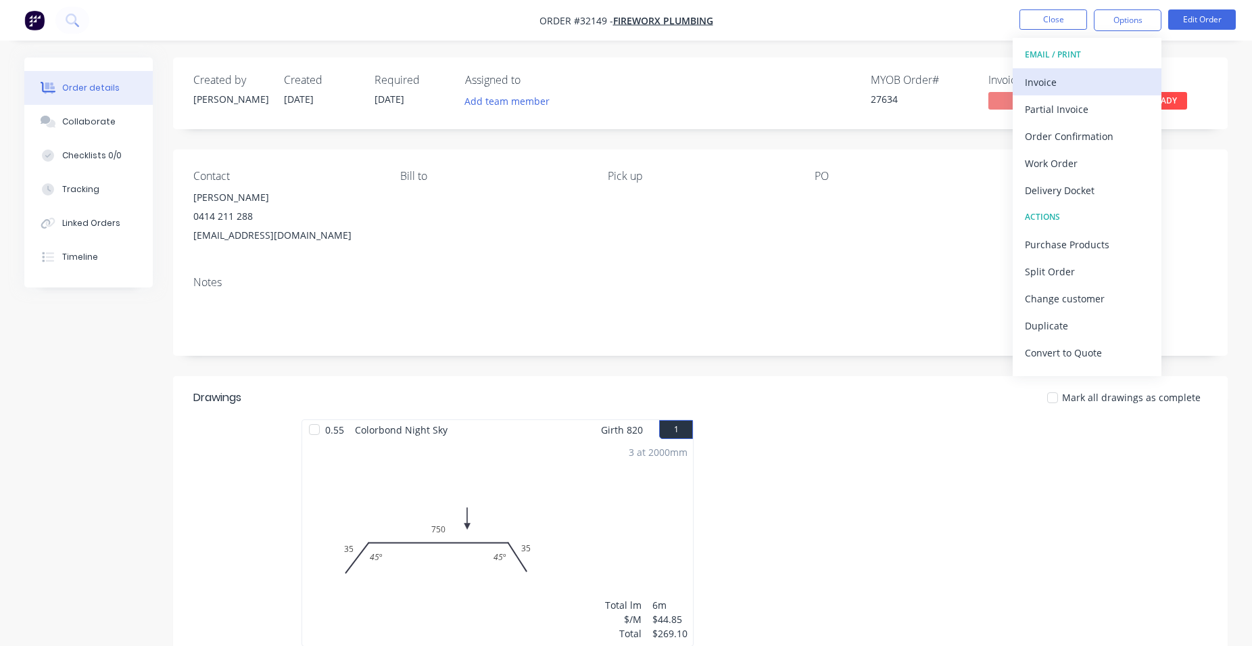
click at [1078, 75] on div "Invoice" at bounding box center [1087, 82] width 124 height 20
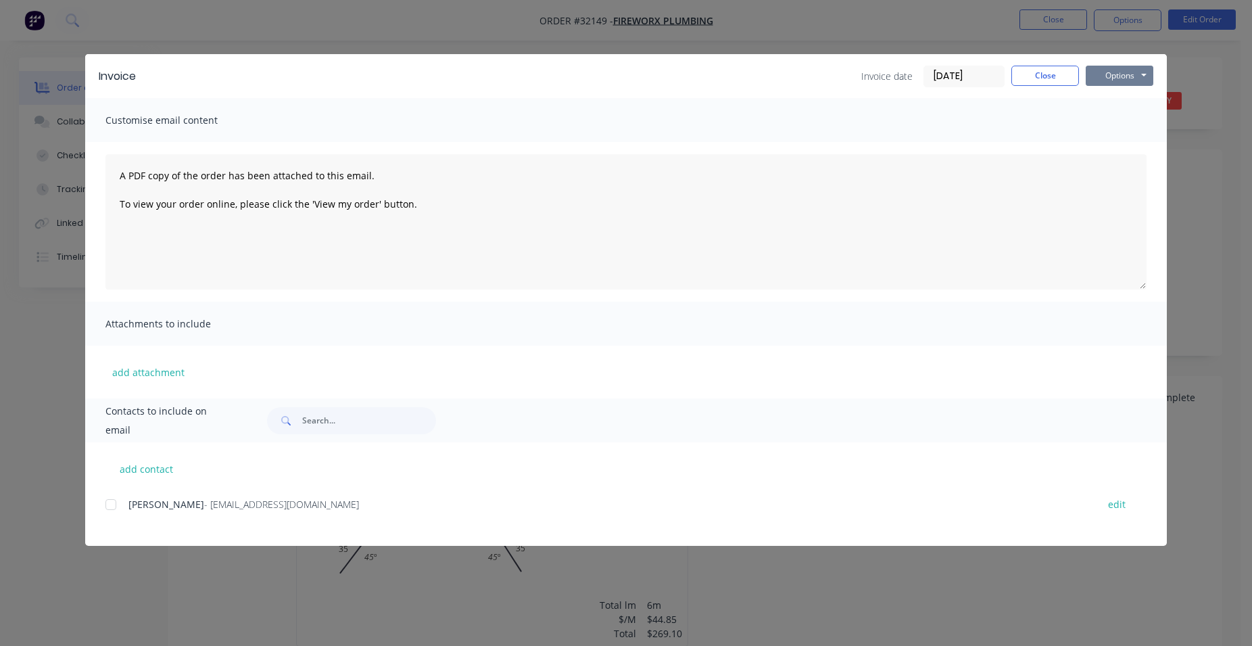
click at [1113, 77] on button "Options" at bounding box center [1120, 76] width 68 height 20
click at [1137, 119] on button "Print" at bounding box center [1129, 122] width 87 height 22
click at [1030, 81] on button "Close" at bounding box center [1045, 76] width 68 height 20
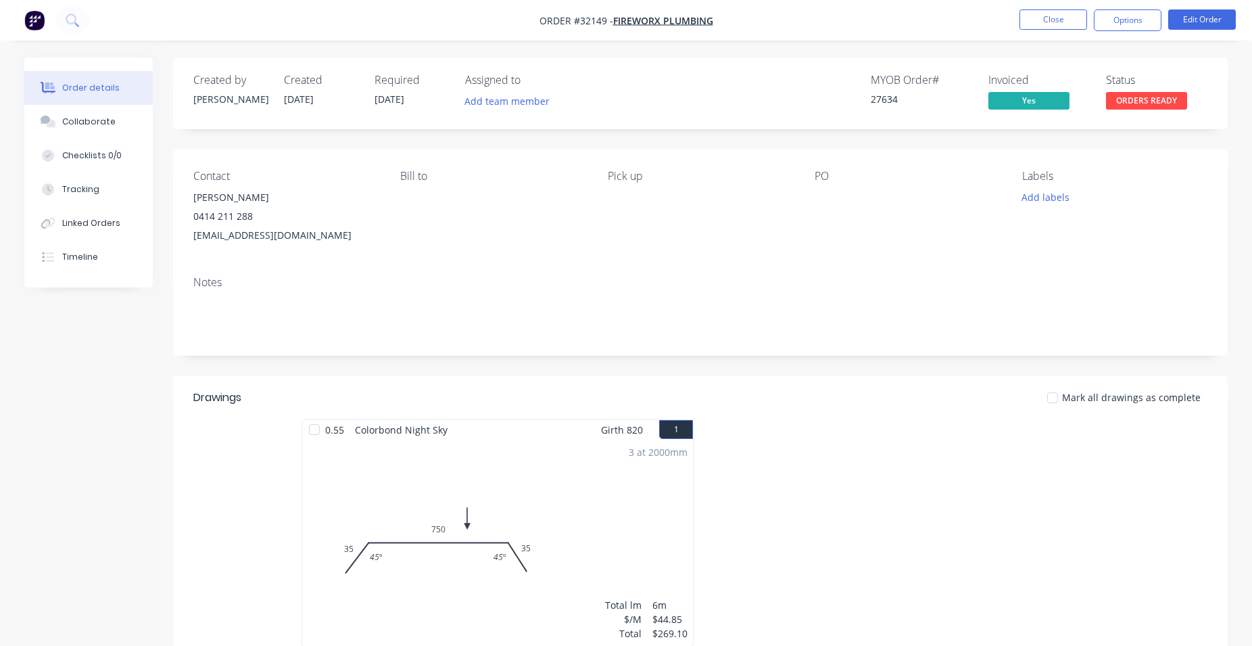
click at [1158, 102] on span "ORDERS READY" at bounding box center [1146, 100] width 81 height 17
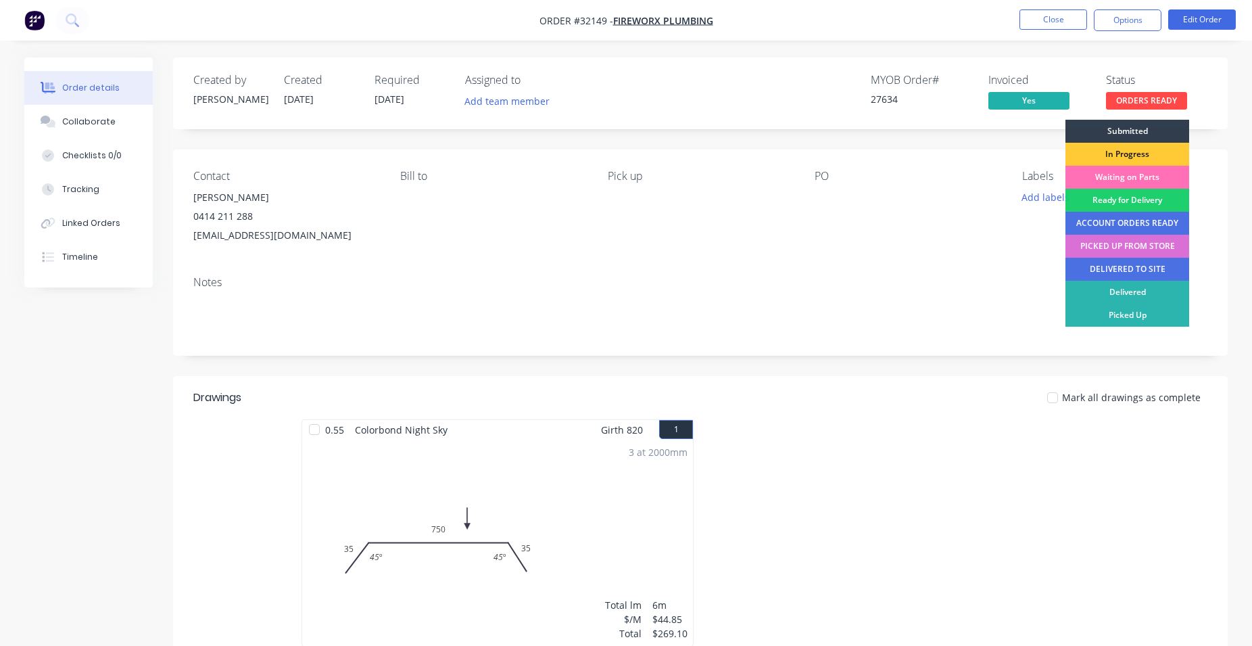
click at [1110, 246] on div "PICKED UP FROM STORE" at bounding box center [1127, 246] width 124 height 23
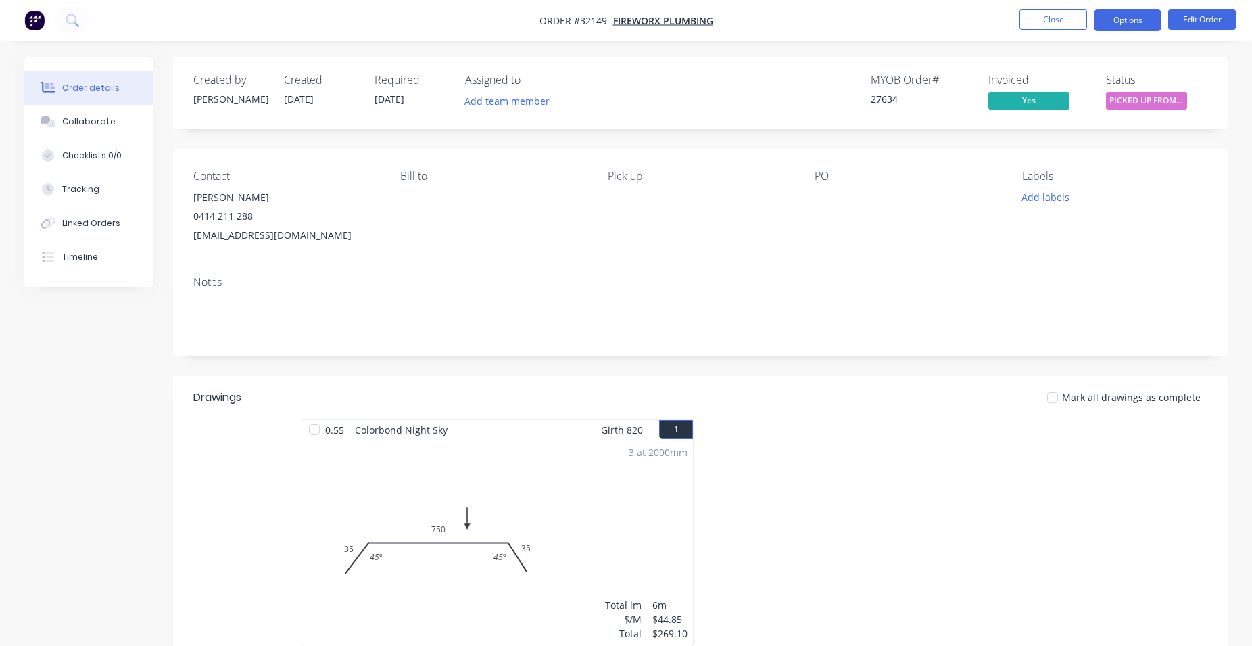
click at [1116, 19] on button "Options" at bounding box center [1128, 20] width 68 height 22
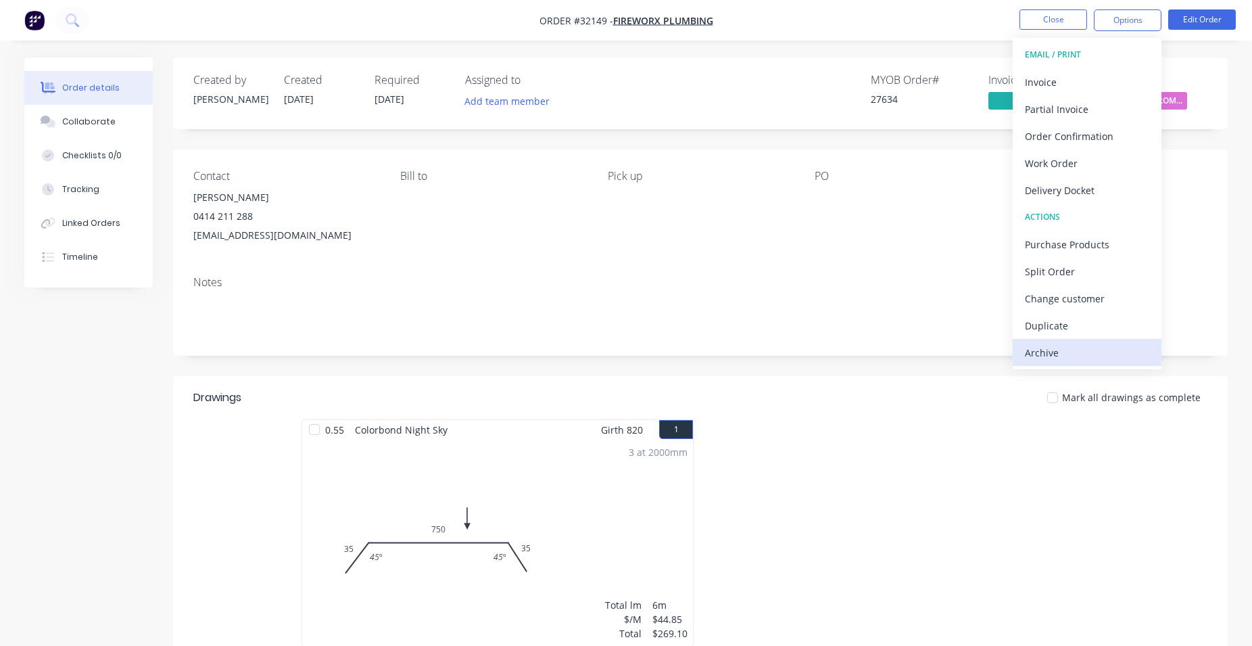
click at [1066, 345] on div "Archive" at bounding box center [1087, 353] width 124 height 20
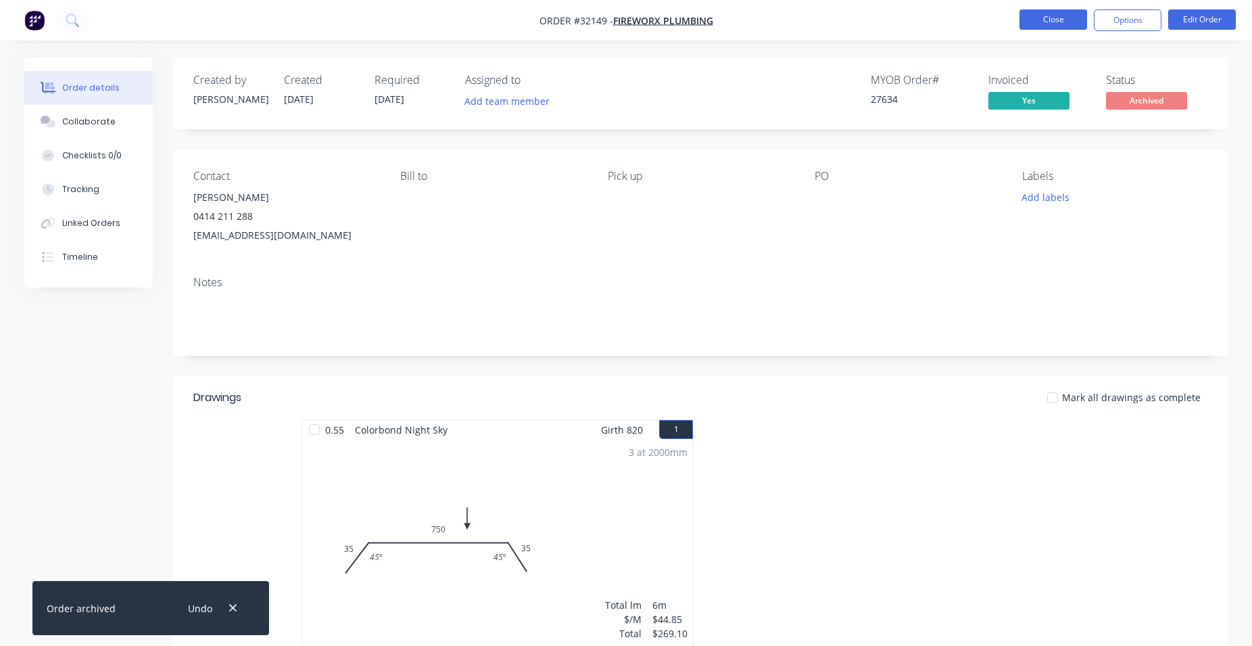
click at [1055, 18] on button "Close" at bounding box center [1054, 19] width 68 height 20
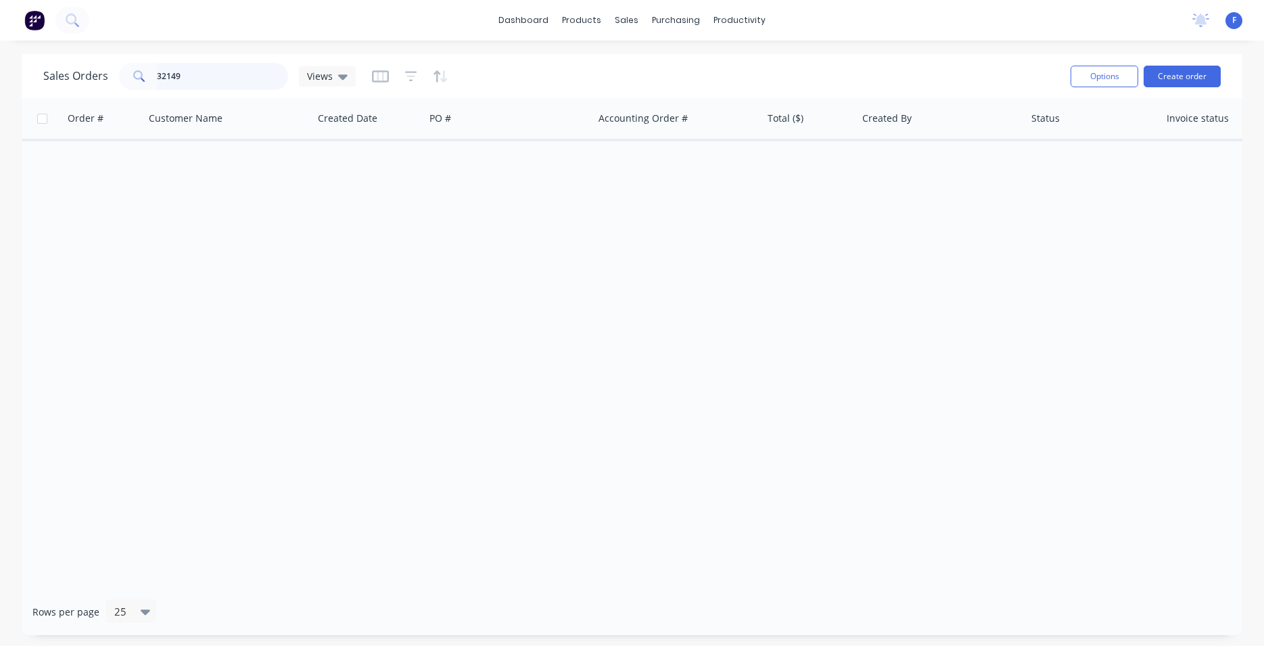
click at [223, 82] on input "32149" at bounding box center [223, 76] width 132 height 27
type input "3"
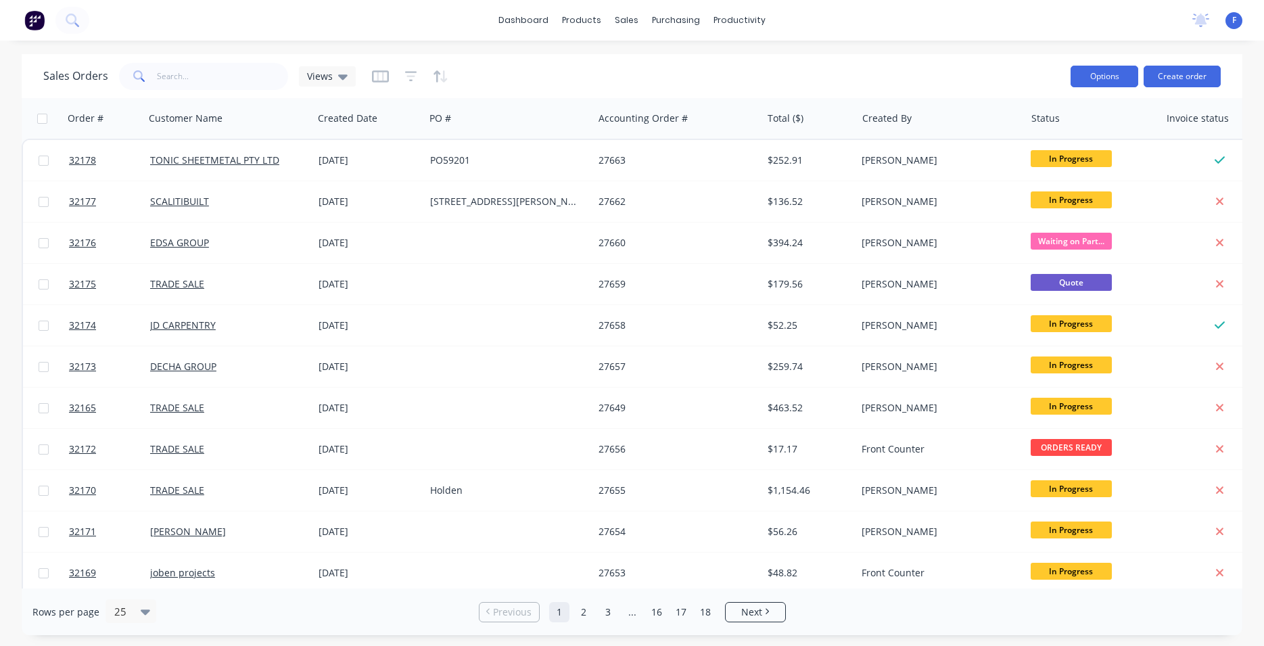
click at [1104, 78] on button "Options" at bounding box center [1104, 77] width 68 height 22
click at [426, 76] on div at bounding box center [410, 77] width 76 height 22
click at [622, 24] on div "sales" at bounding box center [626, 20] width 37 height 20
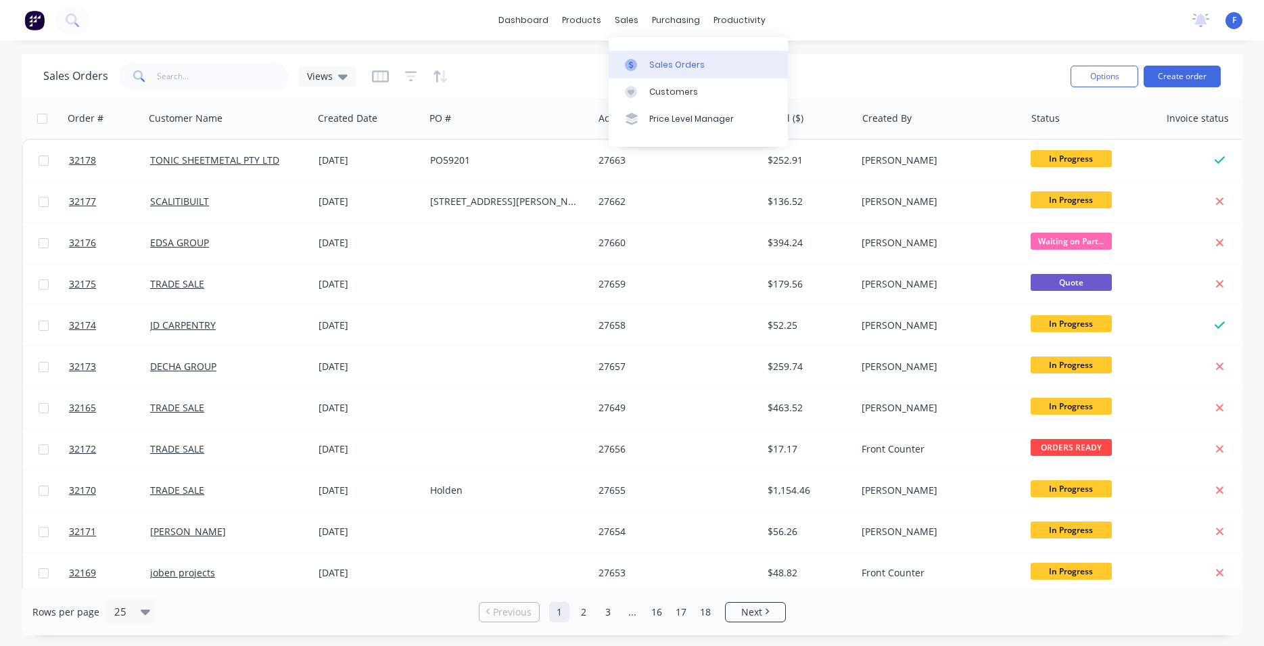
click at [664, 65] on div "Sales Orders" at bounding box center [676, 65] width 55 height 12
click at [1168, 79] on button "Create order" at bounding box center [1181, 77] width 77 height 22
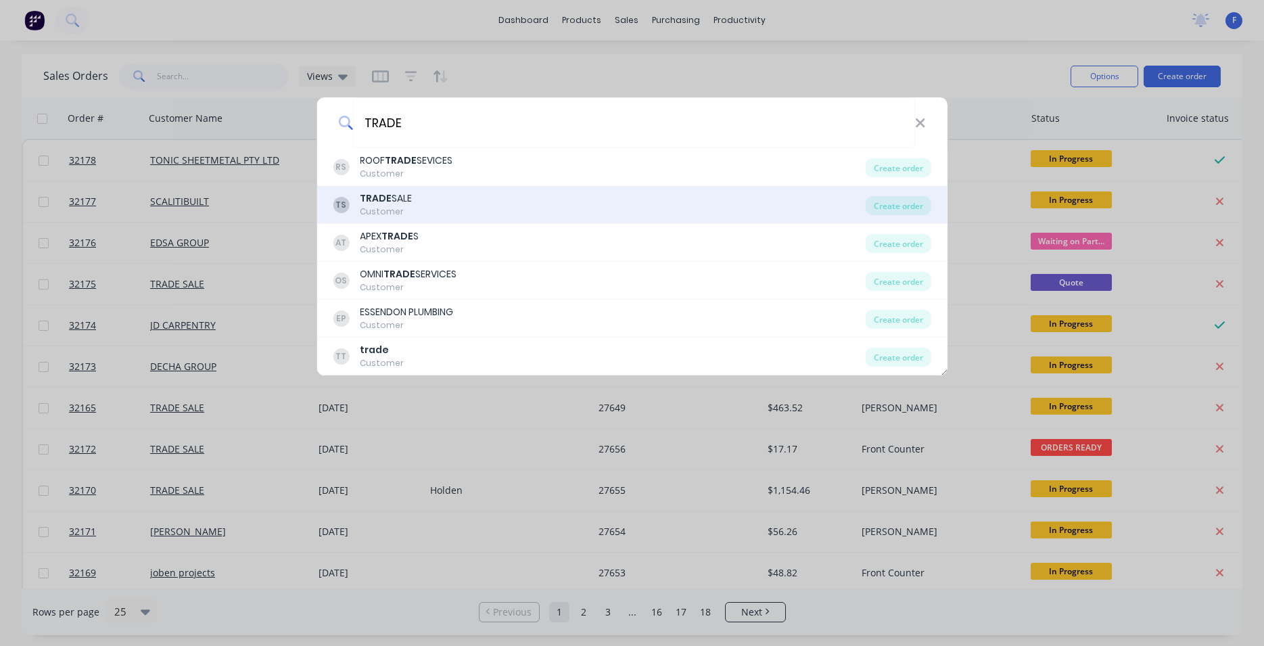
type input "TRADE"
click at [431, 212] on div "TS TRADE SALE Customer" at bounding box center [599, 204] width 533 height 26
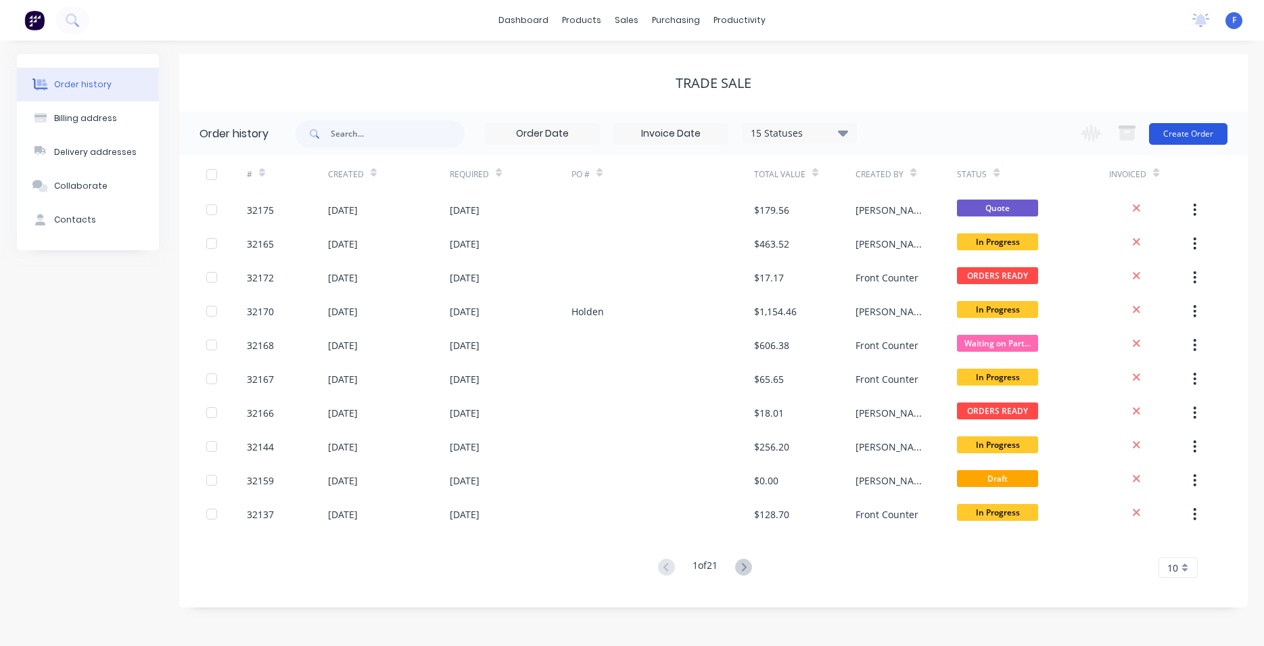
click at [1196, 137] on button "Create Order" at bounding box center [1188, 134] width 78 height 22
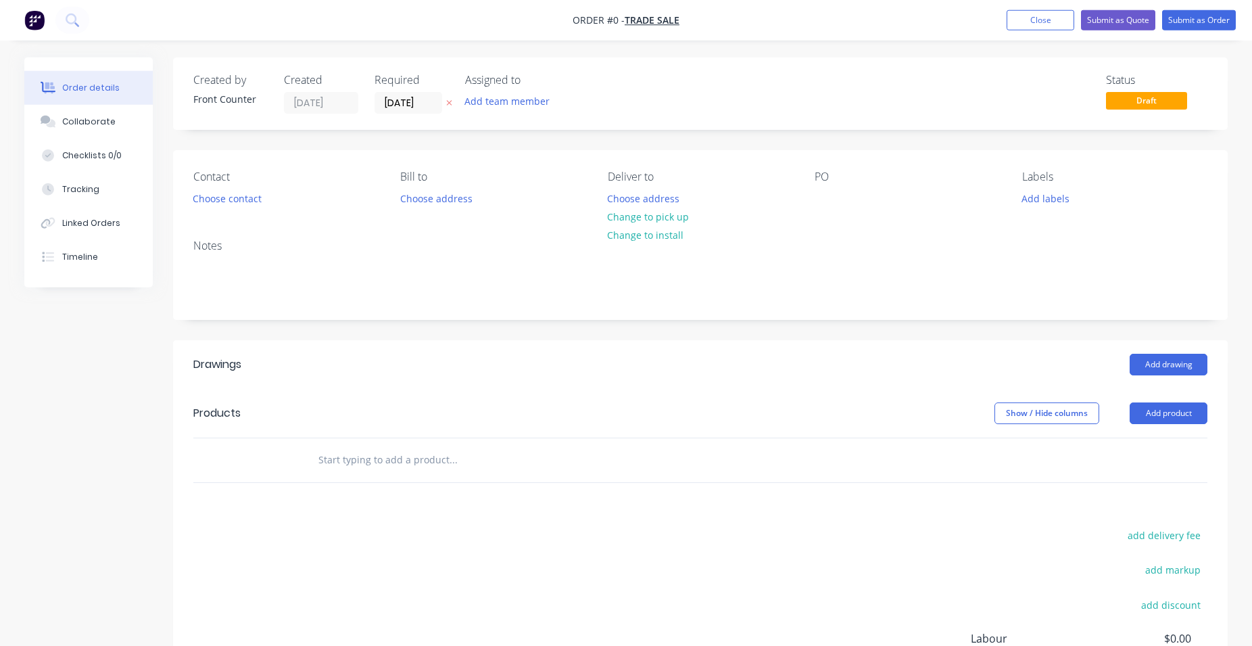
scroll to position [182, 0]
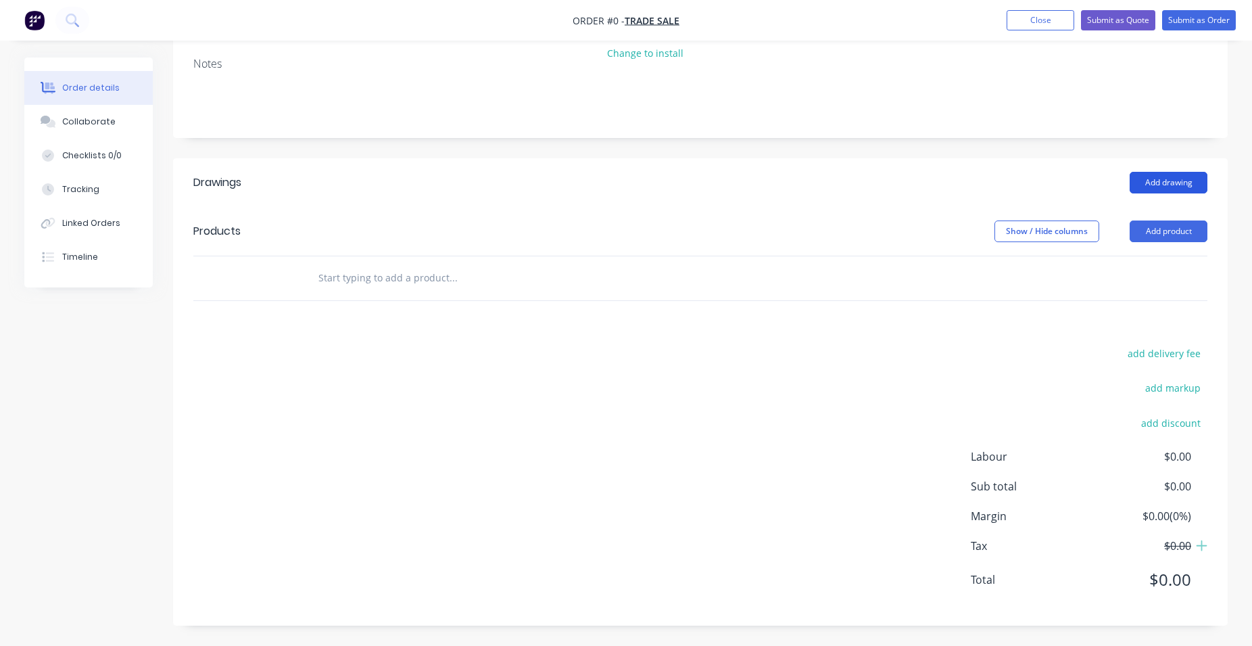
click at [1180, 184] on button "Add drawing" at bounding box center [1169, 183] width 78 height 22
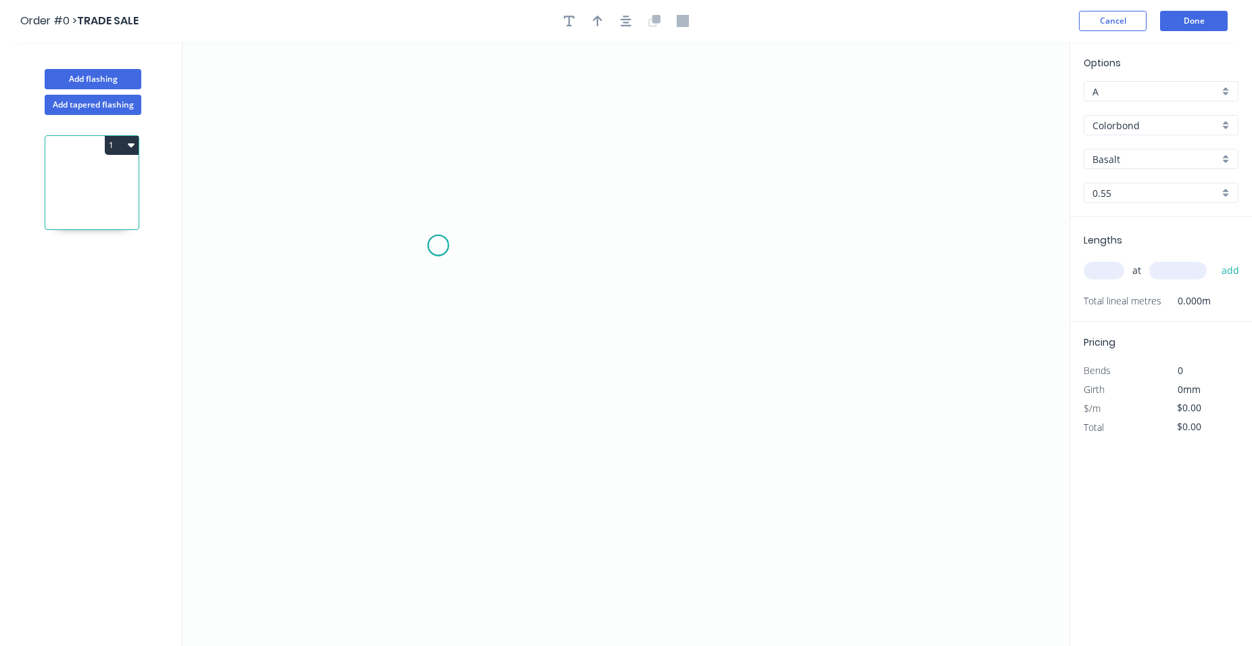
click at [438, 245] on icon "0" at bounding box center [626, 344] width 887 height 604
click at [571, 243] on icon "0" at bounding box center [626, 344] width 887 height 604
click at [565, 420] on icon "0 ?" at bounding box center [626, 344] width 887 height 604
click at [780, 424] on icon "0 ? ?" at bounding box center [626, 344] width 887 height 604
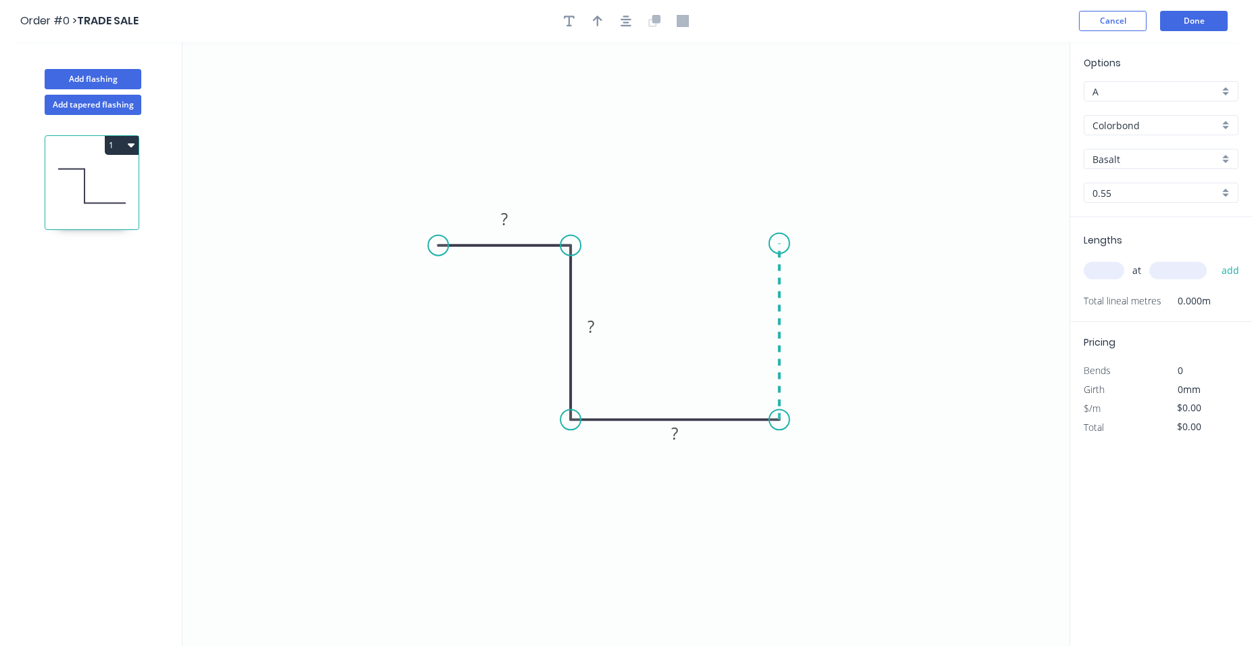
click at [776, 243] on icon "0 ? ? ?" at bounding box center [626, 344] width 887 height 604
click at [859, 241] on icon "0 ? ? ? ?" at bounding box center [626, 344] width 887 height 604
click at [517, 217] on rect at bounding box center [504, 219] width 27 height 19
type input "$28.91"
click at [1230, 124] on div "Colorbond" at bounding box center [1161, 125] width 155 height 20
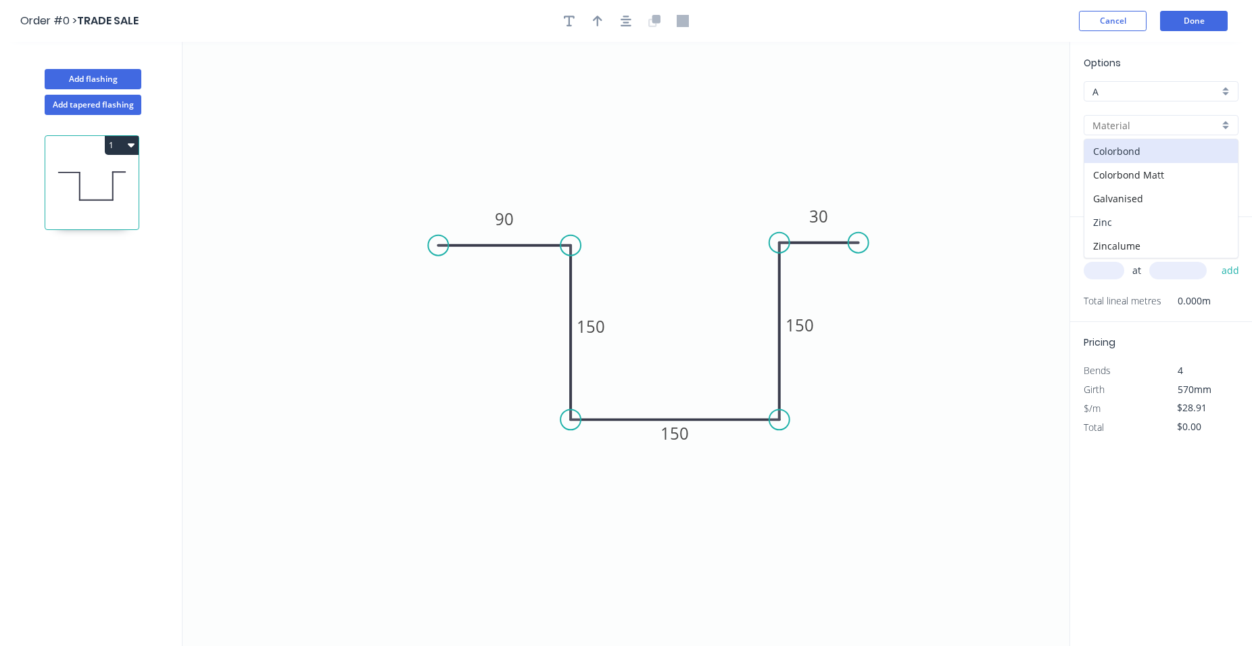
click at [1169, 218] on div "Zinc" at bounding box center [1160, 222] width 153 height 24
type input "Zinc"
type input "$25.50"
drag, startPoint x: 1101, startPoint y: 272, endPoint x: 864, endPoint y: 248, distance: 238.5
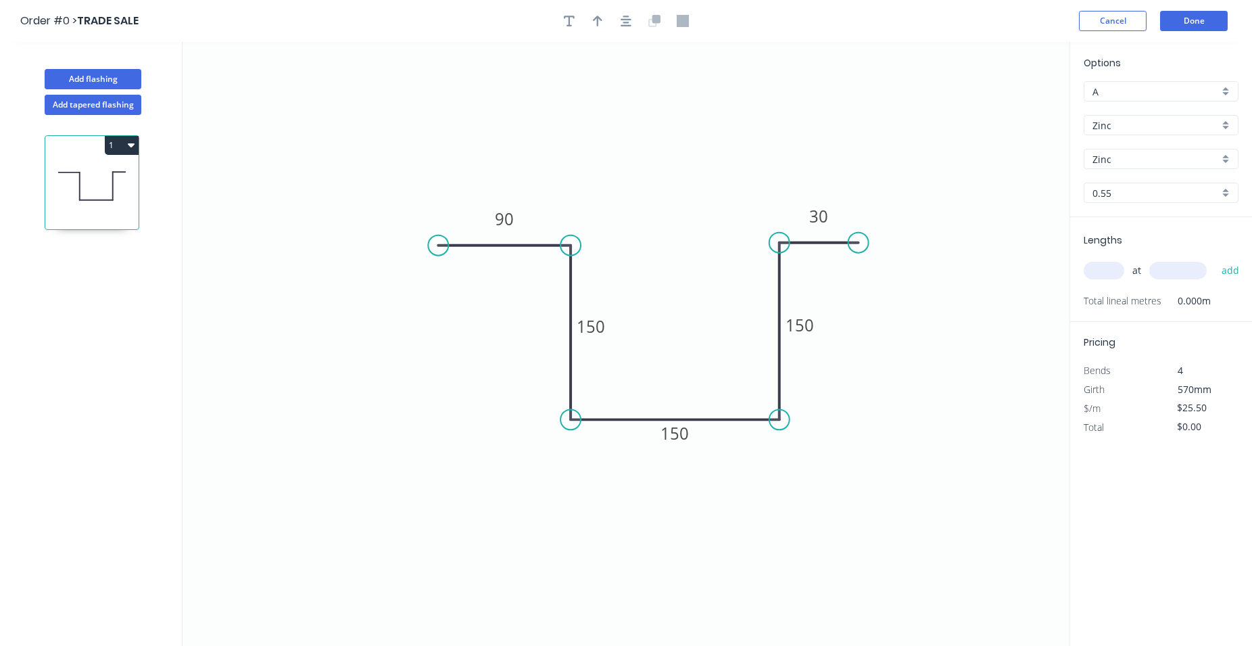
click at [1084, 279] on input "text" at bounding box center [1104, 271] width 41 height 18
type input "2"
type input "5500"
click at [1215, 259] on button "add" at bounding box center [1231, 270] width 32 height 23
type input "$280.50"
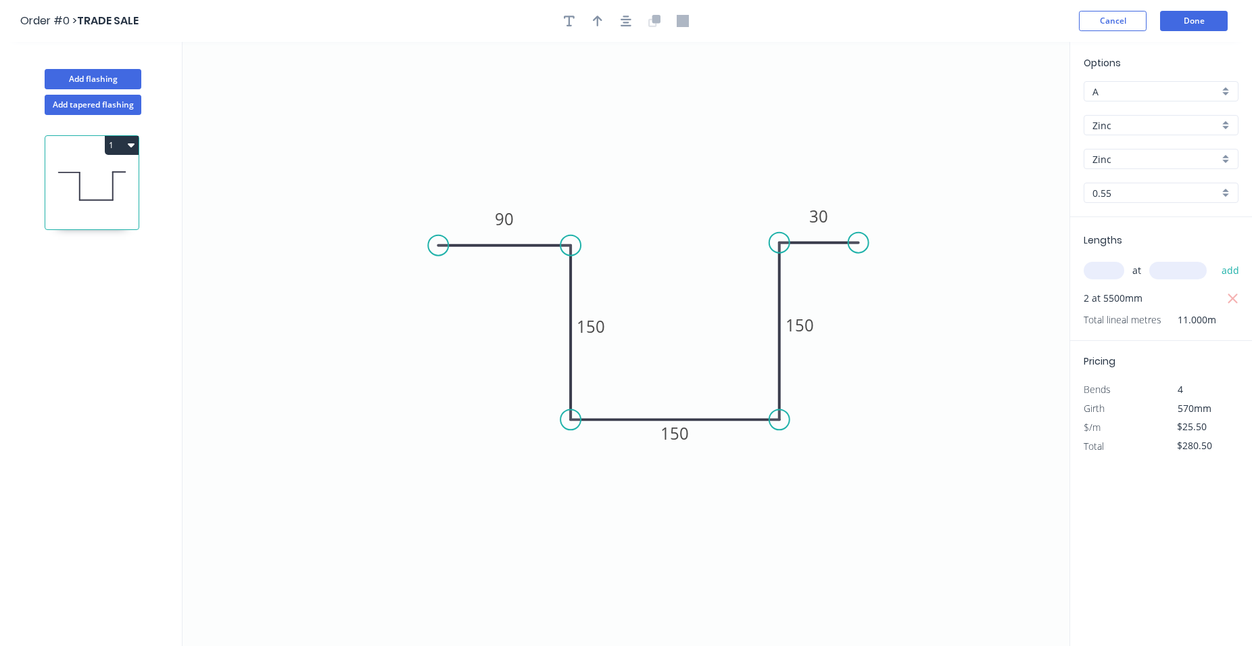
scroll to position [25, 0]
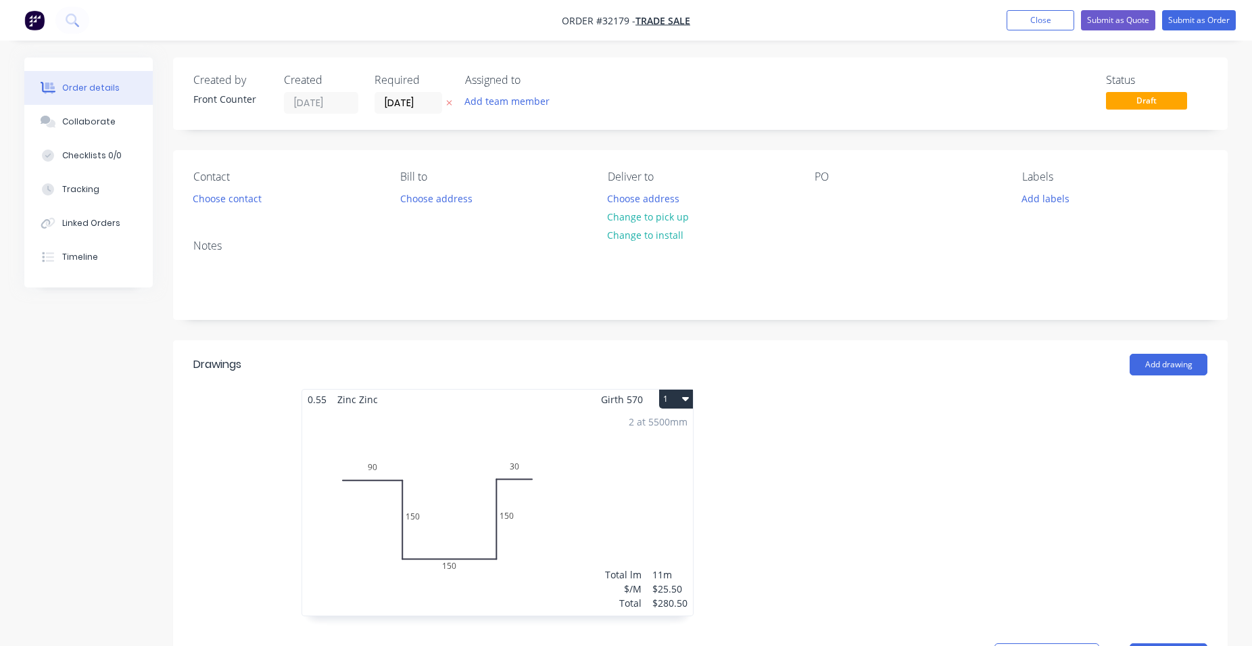
click at [683, 400] on icon "button" at bounding box center [685, 398] width 7 height 11
click at [617, 491] on div "Delete" at bounding box center [629, 486] width 104 height 20
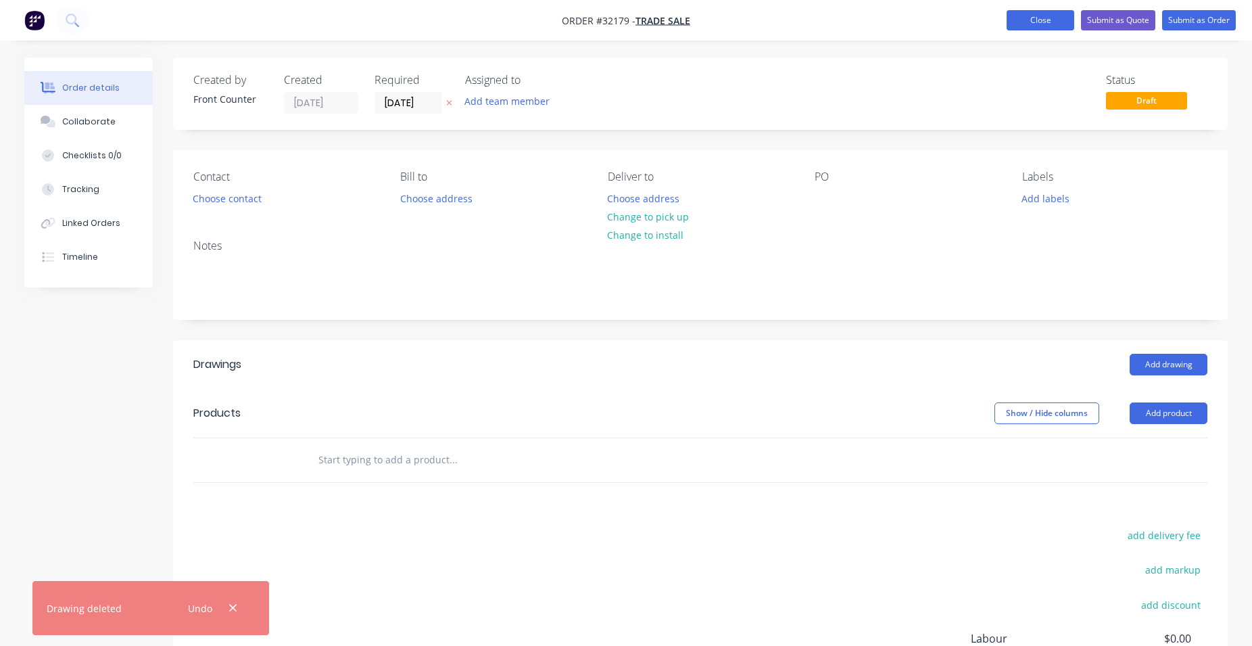
click at [1043, 24] on button "Close" at bounding box center [1041, 20] width 68 height 20
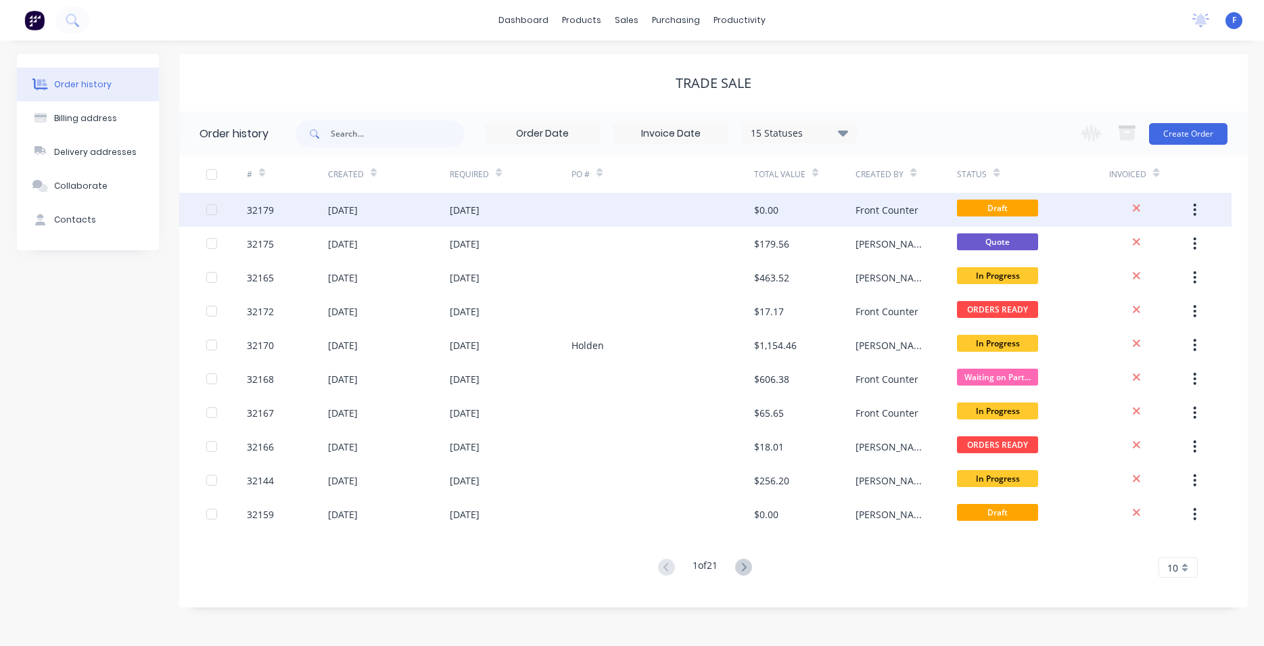
click at [1195, 205] on icon "button" at bounding box center [1194, 209] width 3 height 12
click at [1124, 247] on div "Archive" at bounding box center [1147, 245] width 104 height 20
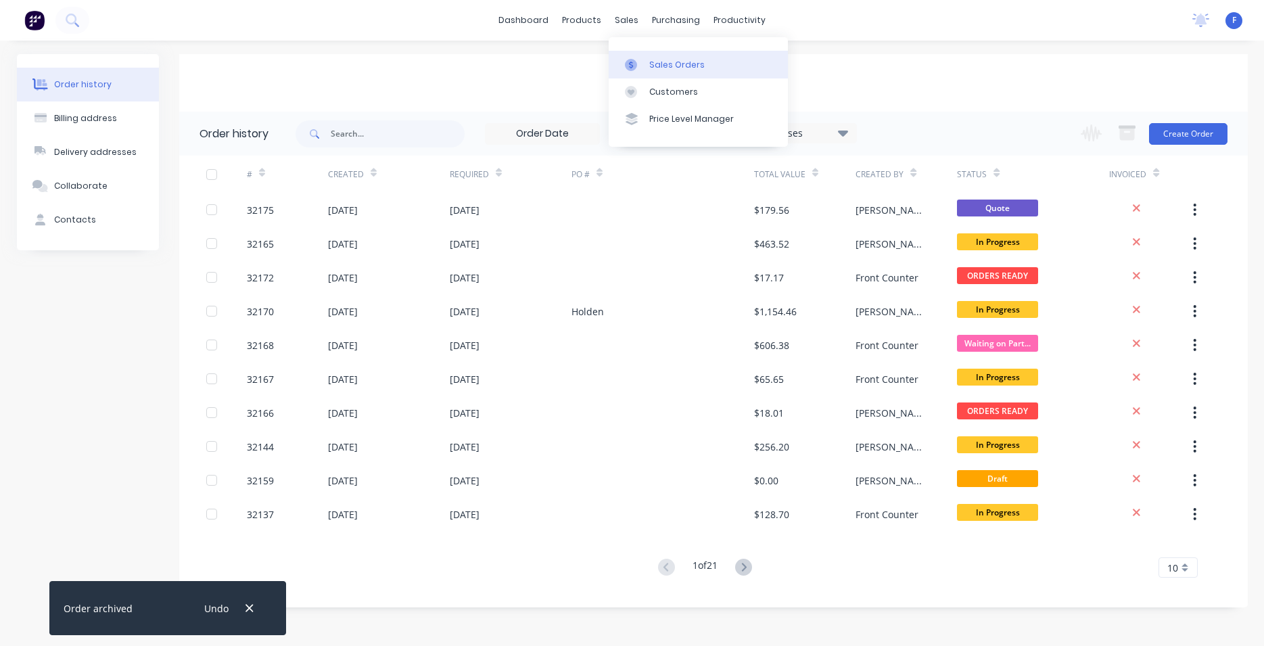
click at [646, 60] on link "Sales Orders" at bounding box center [697, 64] width 179 height 27
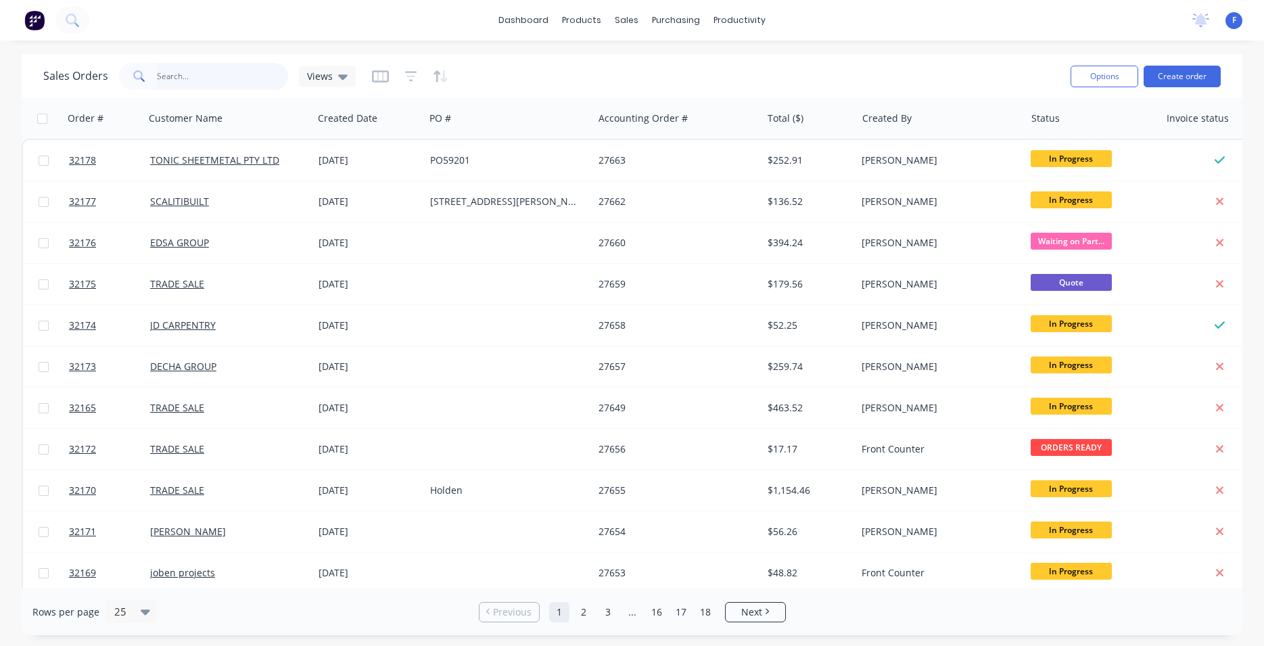
click at [198, 69] on input "text" at bounding box center [223, 76] width 132 height 27
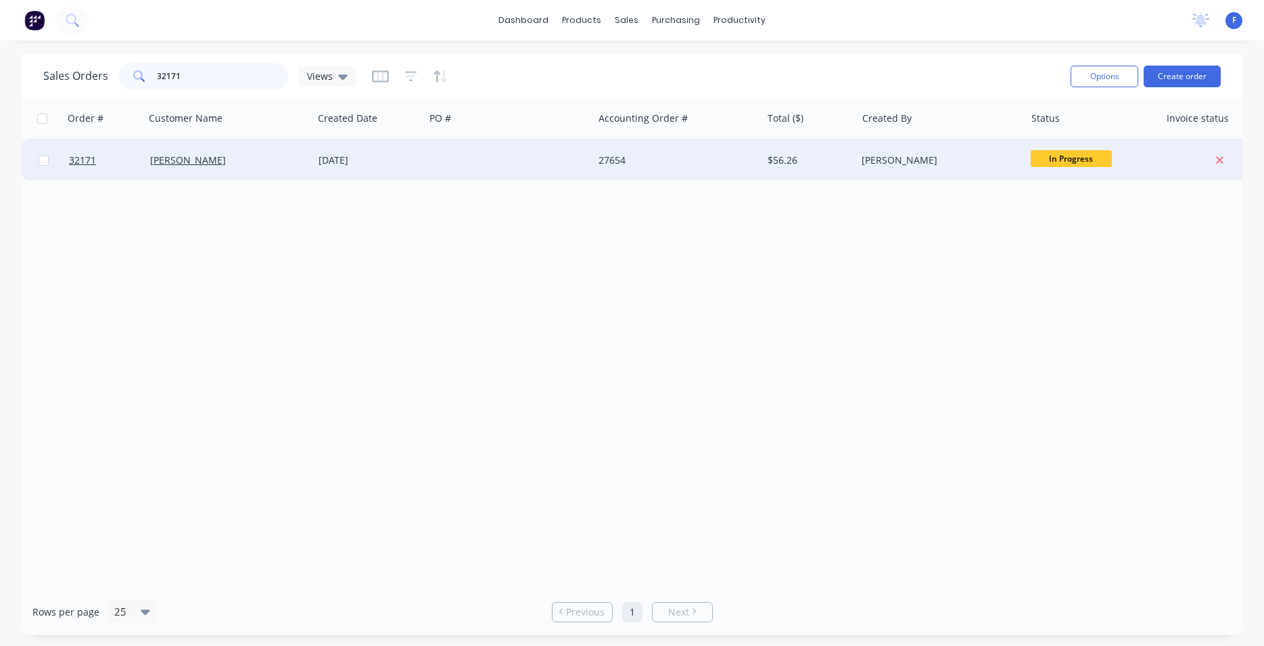
type input "32171"
click at [445, 155] on div at bounding box center [509, 160] width 168 height 41
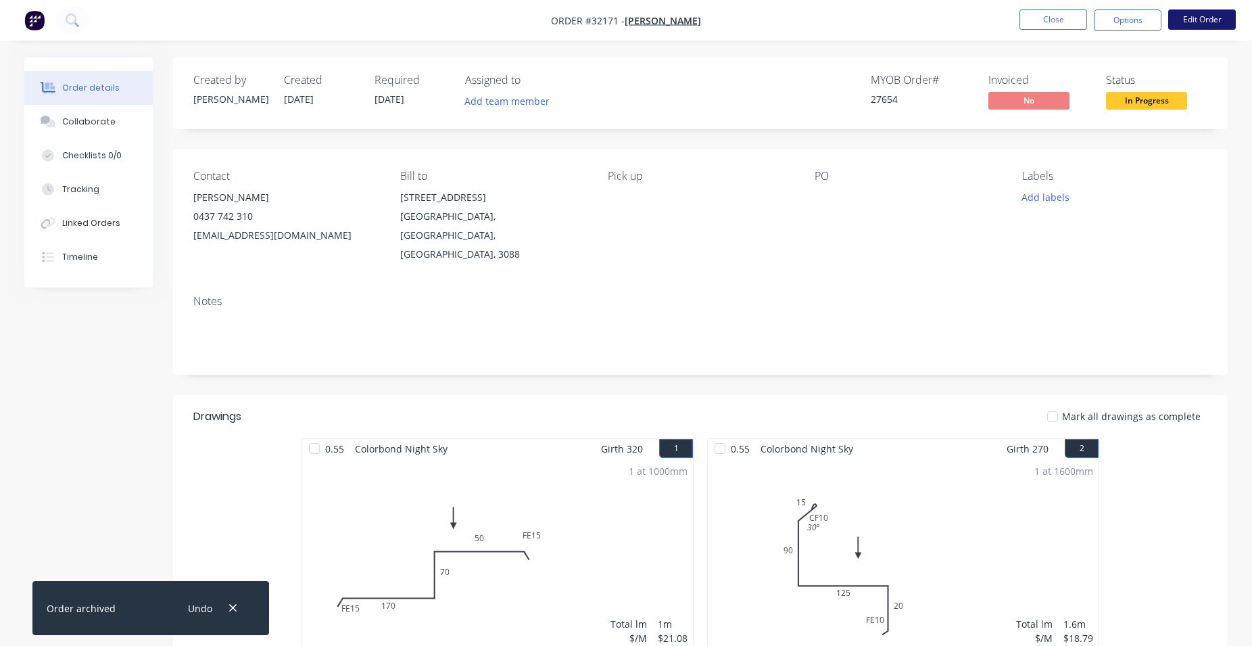
click at [1214, 23] on button "Edit Order" at bounding box center [1202, 19] width 68 height 20
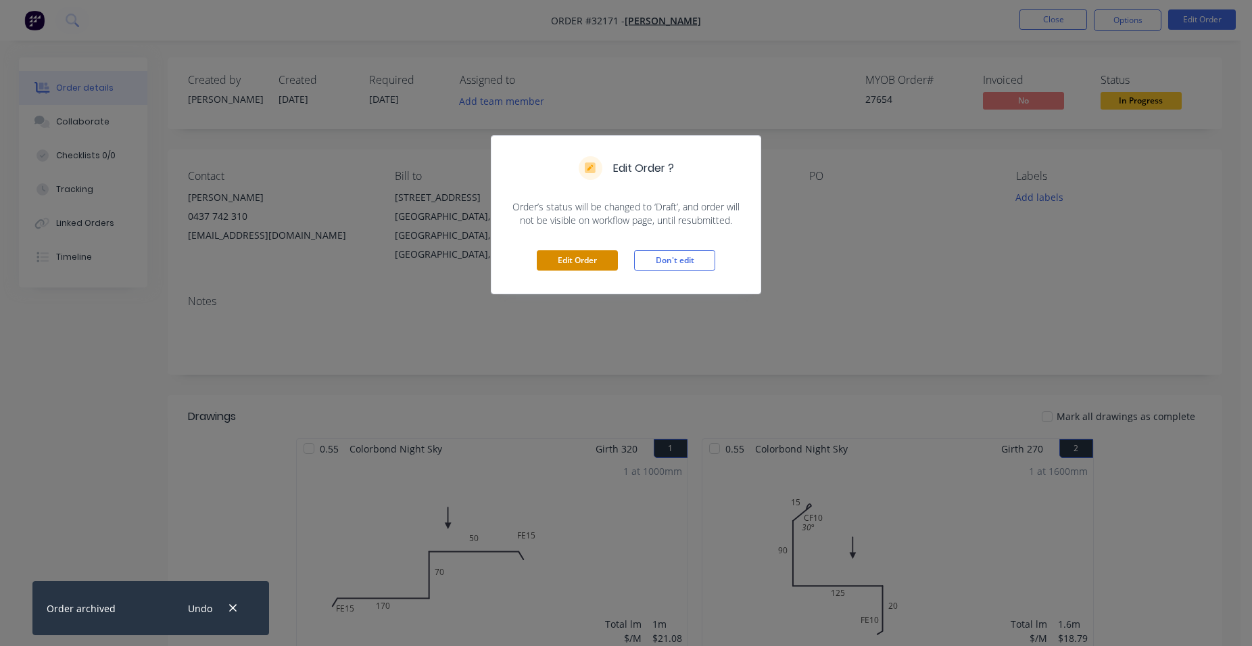
click at [590, 252] on button "Edit Order" at bounding box center [577, 260] width 81 height 20
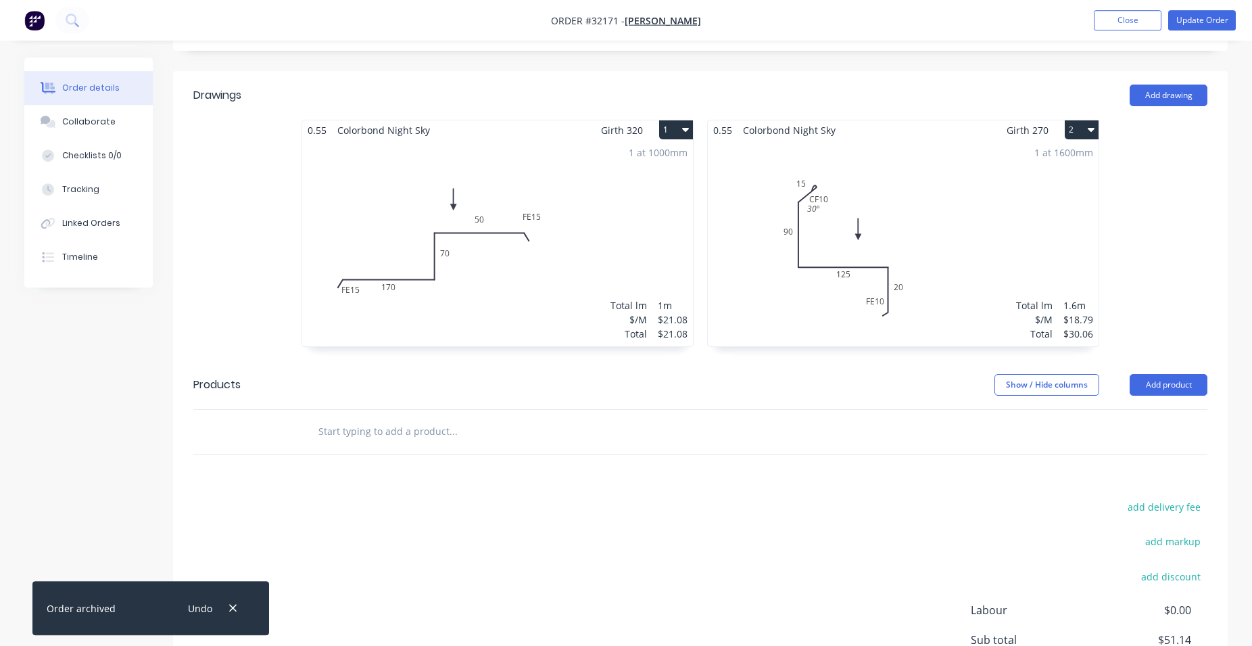
scroll to position [185, 0]
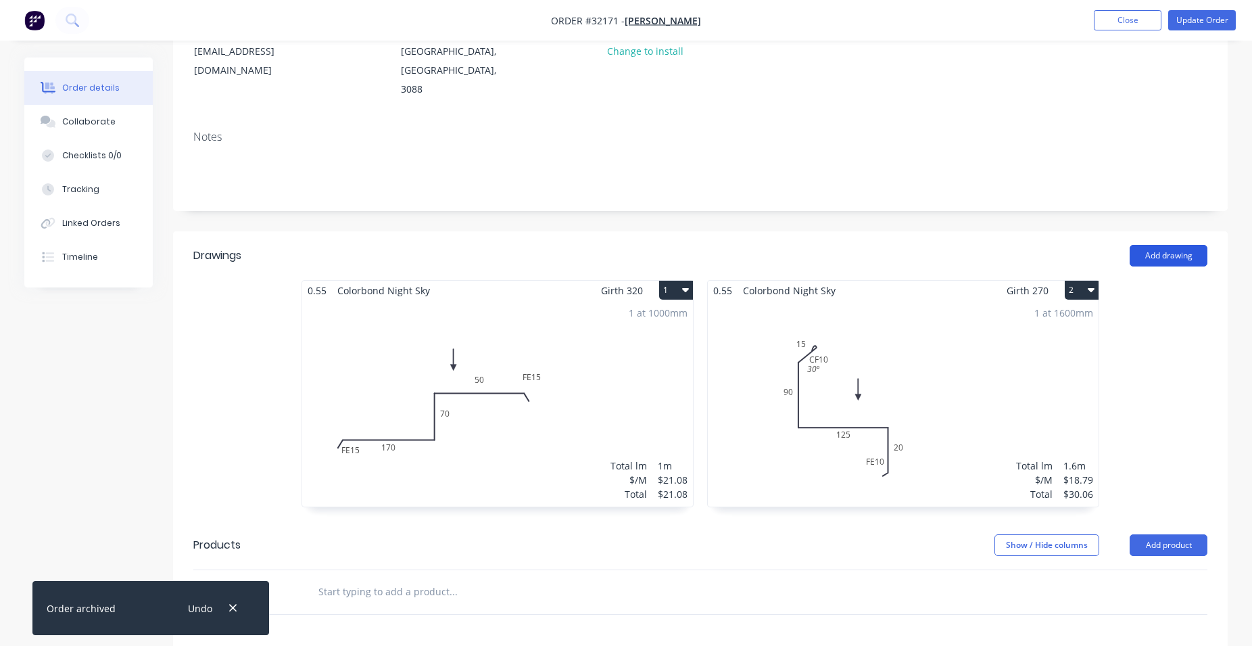
click at [1159, 245] on button "Add drawing" at bounding box center [1169, 256] width 78 height 22
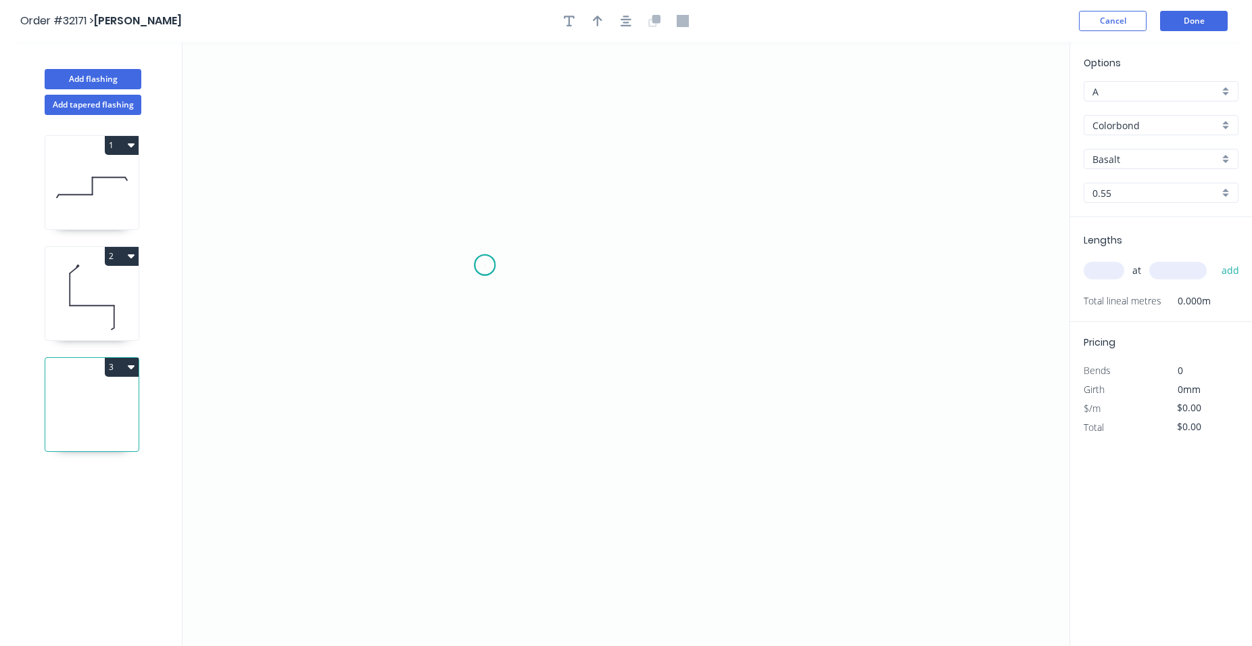
click at [485, 265] on icon "0" at bounding box center [626, 344] width 887 height 604
click at [484, 312] on icon "0" at bounding box center [626, 344] width 887 height 604
click at [809, 299] on icon "0 ?" at bounding box center [626, 344] width 887 height 604
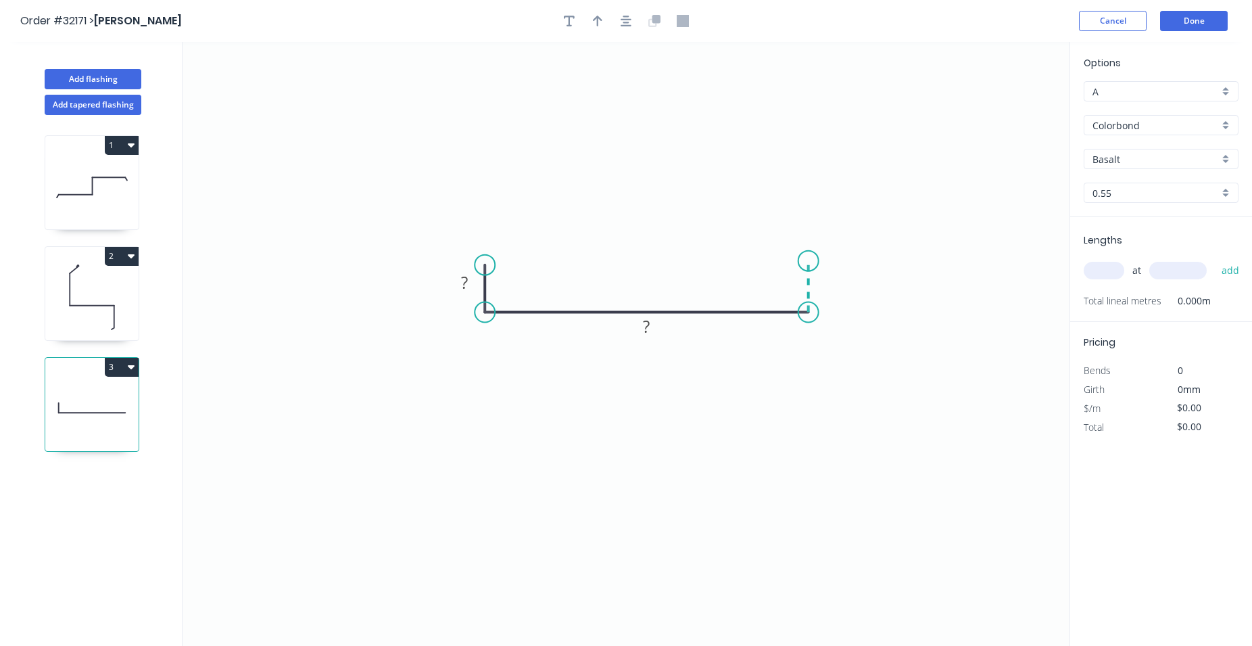
click at [811, 261] on icon "0 ? ?" at bounding box center [626, 344] width 887 height 604
click at [474, 281] on rect at bounding box center [464, 283] width 27 height 19
type input "$24.76"
click at [626, 20] on icon "button" at bounding box center [626, 21] width 11 height 12
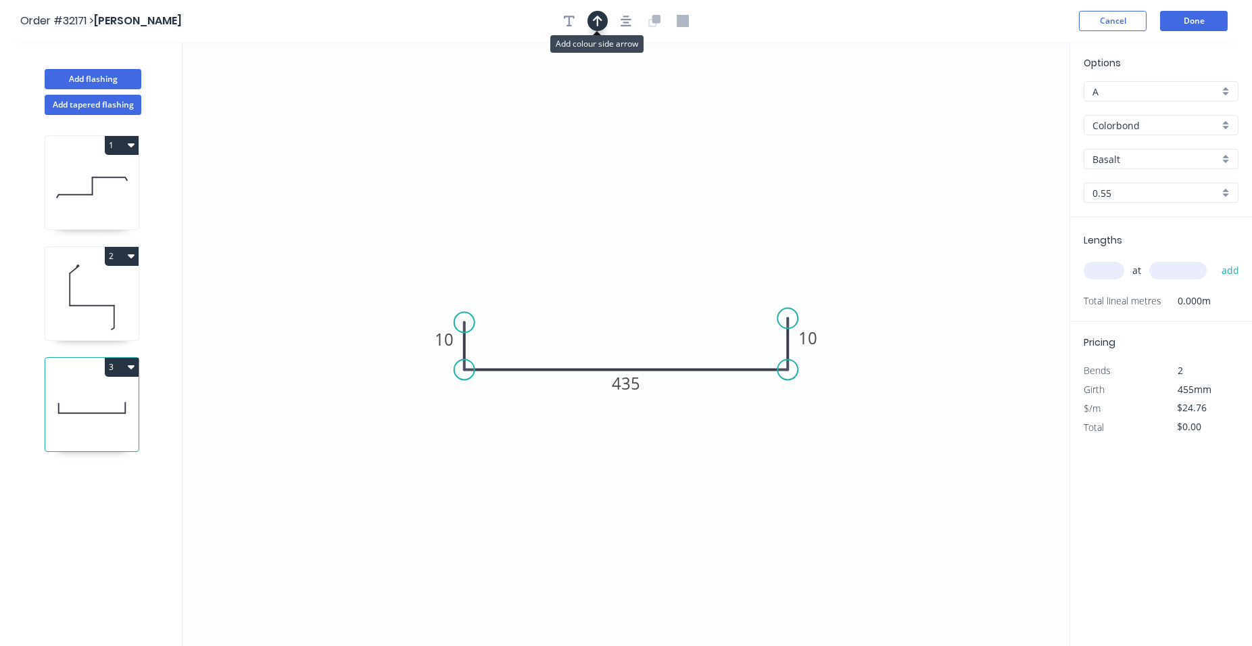
click at [602, 23] on icon "button" at bounding box center [597, 21] width 9 height 12
drag, startPoint x: 1001, startPoint y: 105, endPoint x: 639, endPoint y: 306, distance: 414.0
click at [639, 306] on icon at bounding box center [639, 289] width 12 height 43
click at [1229, 154] on div "Basalt" at bounding box center [1161, 159] width 155 height 20
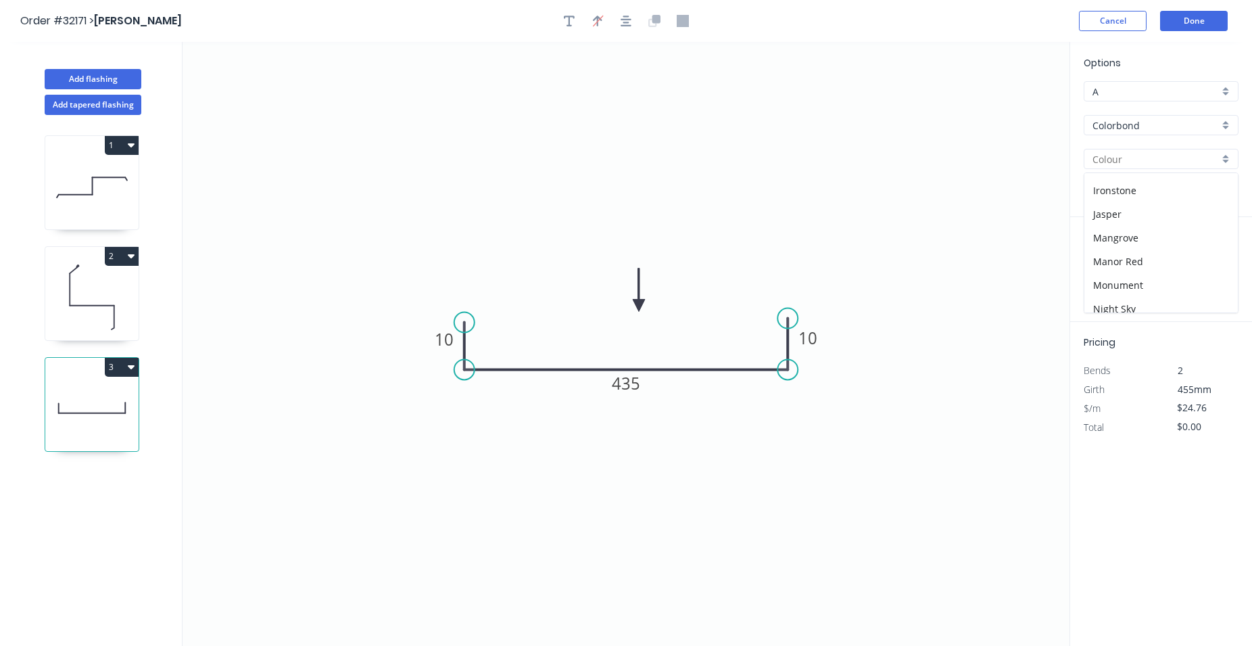
scroll to position [308, 0]
click at [1174, 232] on div "Night Sky" at bounding box center [1160, 232] width 153 height 24
type input "Night Sky"
click at [1105, 277] on input "text" at bounding box center [1104, 271] width 41 height 18
type input "1"
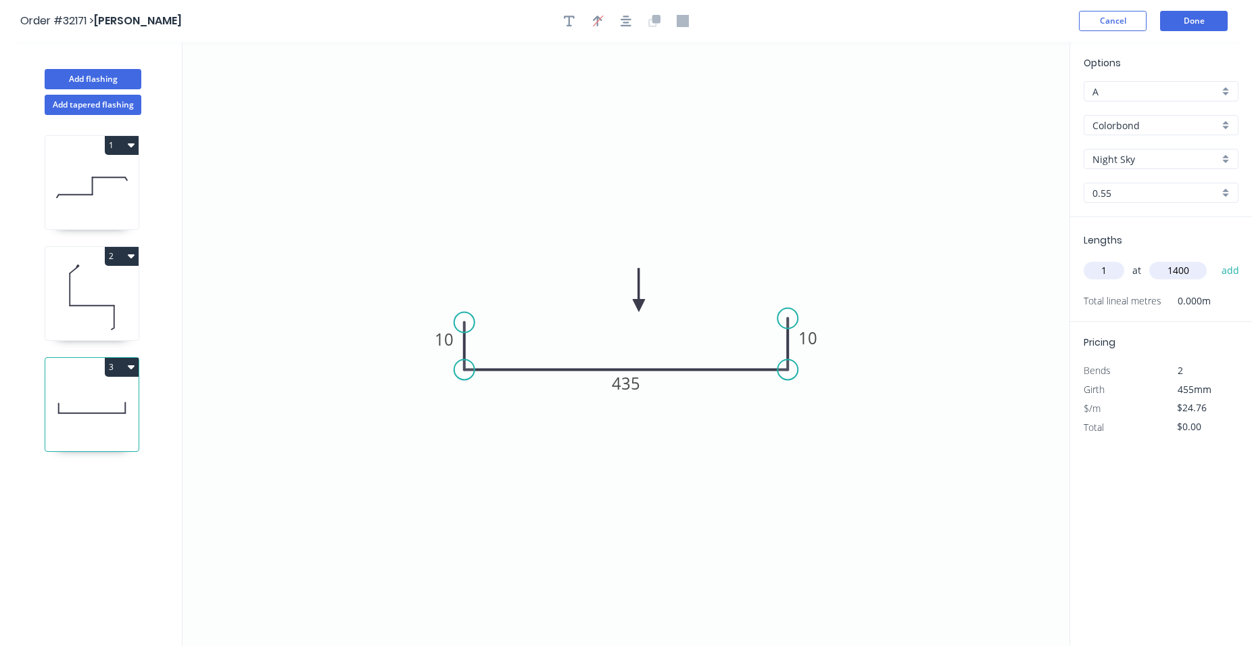
type input "1400"
click at [1215, 259] on button "add" at bounding box center [1231, 270] width 32 height 23
type input "$34.66"
click at [1205, 24] on button "Done" at bounding box center [1194, 21] width 68 height 20
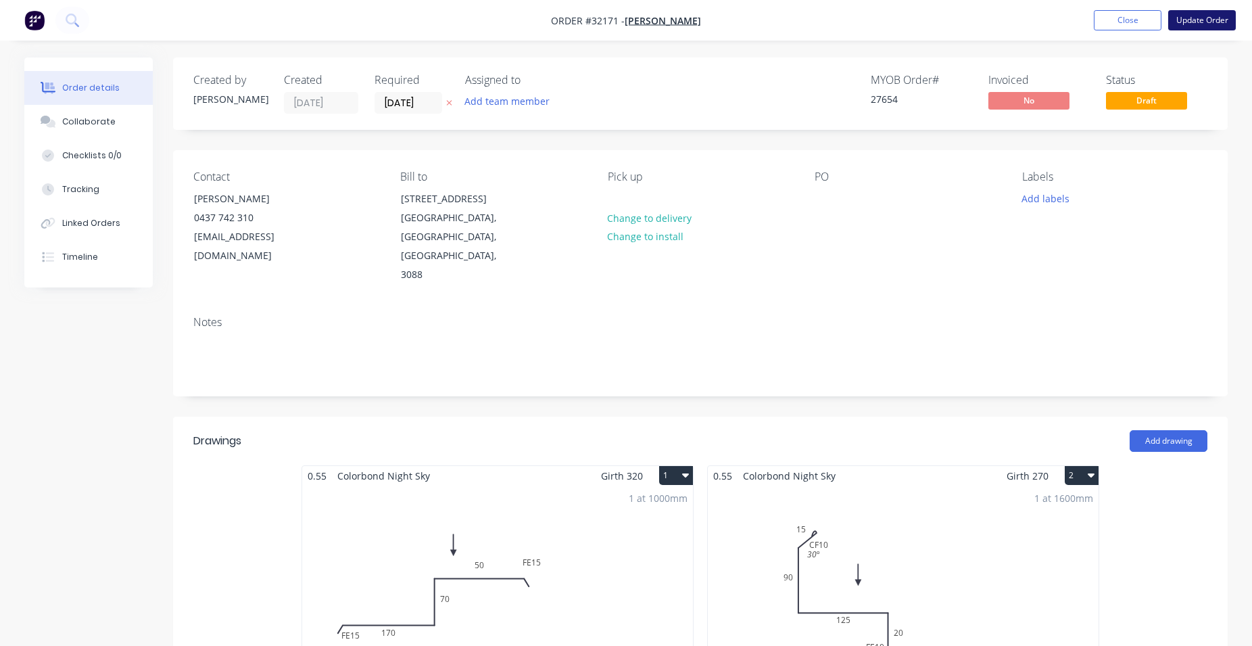
click at [1197, 22] on button "Update Order" at bounding box center [1202, 20] width 68 height 20
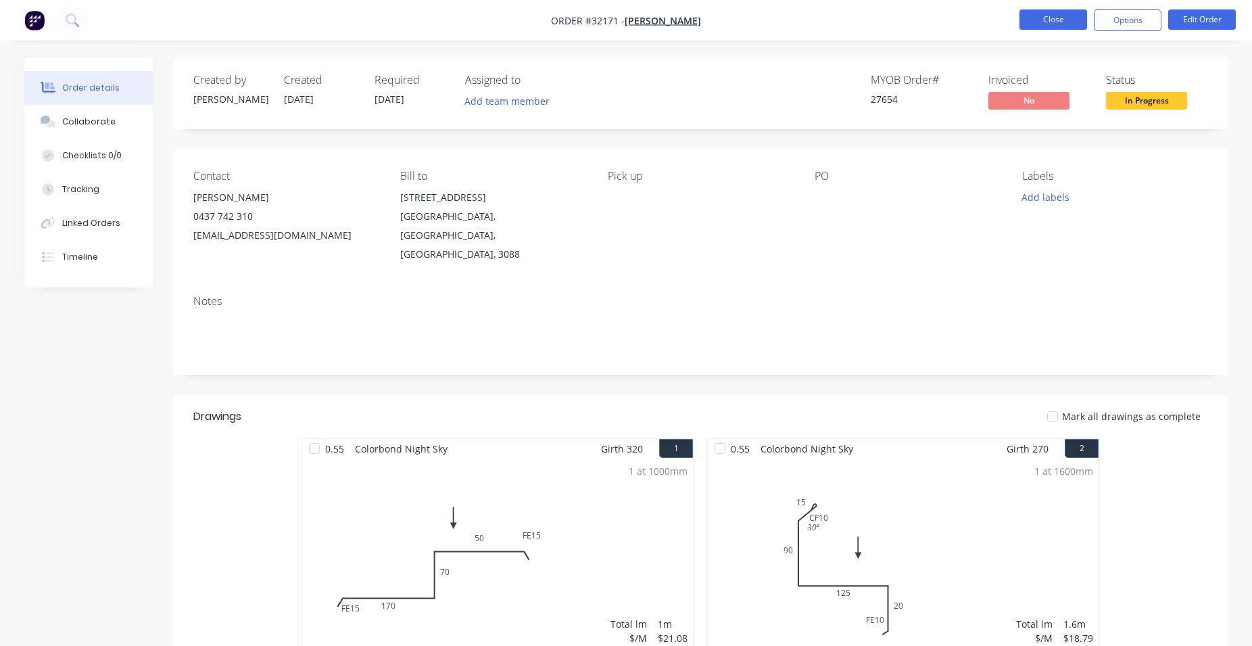
click at [1063, 18] on button "Close" at bounding box center [1054, 19] width 68 height 20
